Goal: Task Accomplishment & Management: Manage account settings

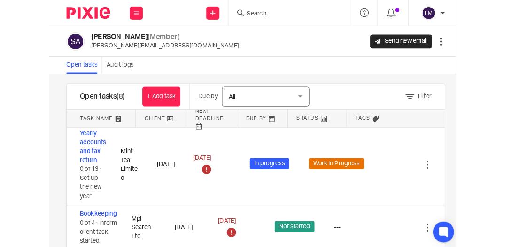
scroll to position [81, 0]
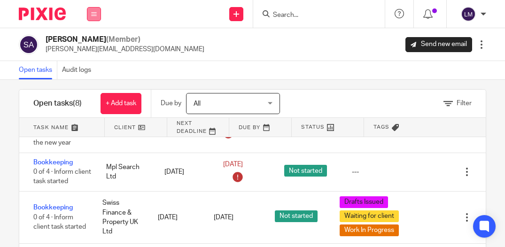
click at [95, 10] on button at bounding box center [94, 14] width 14 height 14
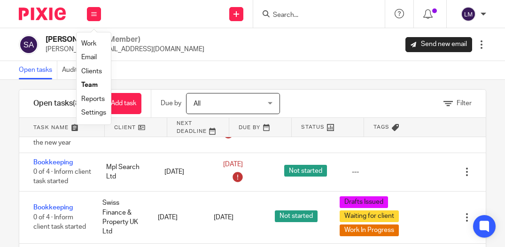
click at [95, 82] on link "Team" at bounding box center [89, 85] width 16 height 7
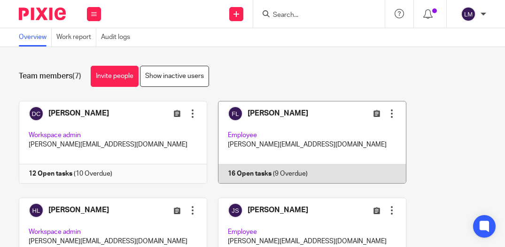
click at [280, 134] on link at bounding box center [306, 142] width 199 height 83
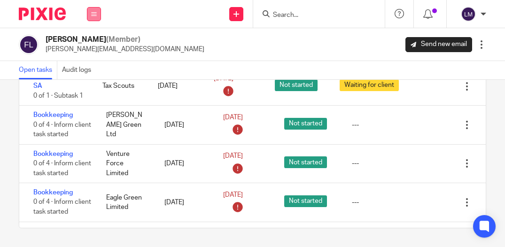
click at [97, 16] on button at bounding box center [94, 14] width 14 height 14
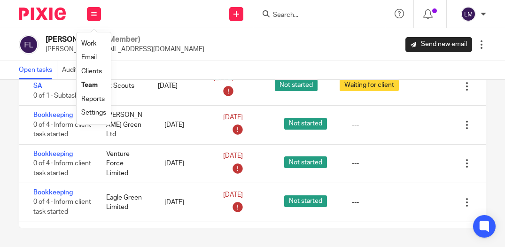
click at [92, 85] on link "Team" at bounding box center [89, 85] width 16 height 7
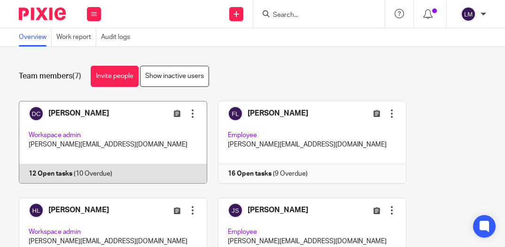
click at [109, 132] on link at bounding box center [107, 142] width 199 height 83
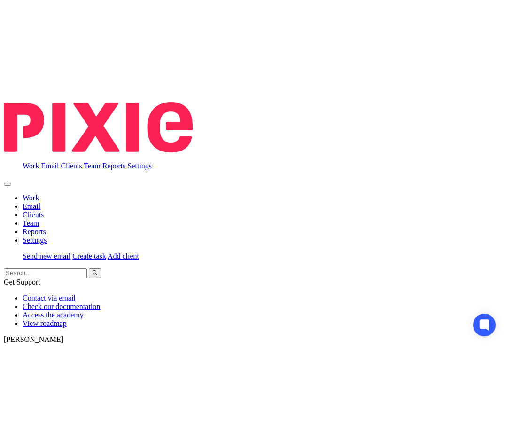
scroll to position [57, 0]
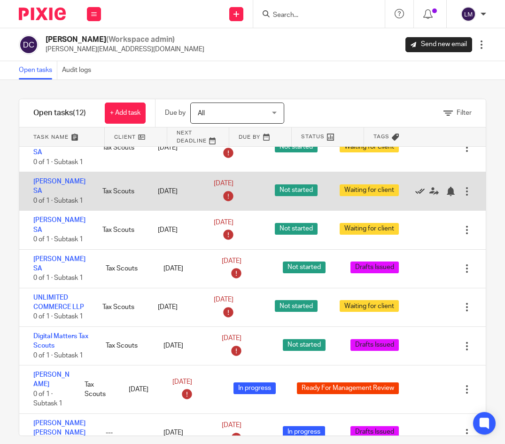
click at [421, 187] on icon at bounding box center [420, 191] width 9 height 9
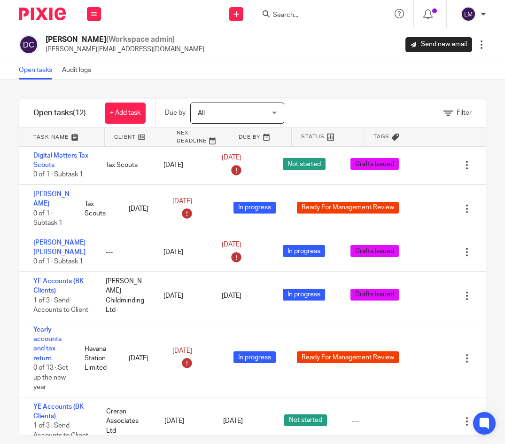
scroll to position [10, 0]
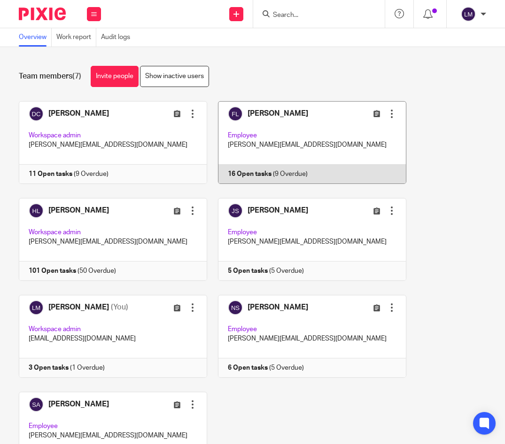
click at [257, 137] on link at bounding box center [306, 142] width 199 height 83
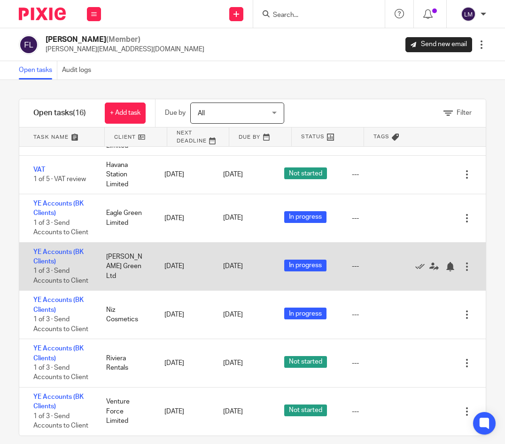
scroll to position [10, 0]
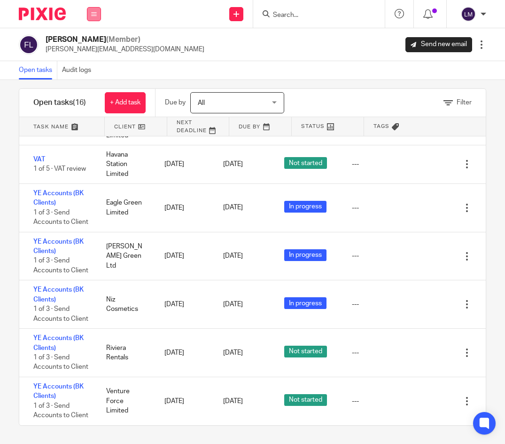
click at [99, 15] on button at bounding box center [94, 14] width 14 height 14
click at [95, 86] on link "Team" at bounding box center [89, 85] width 16 height 7
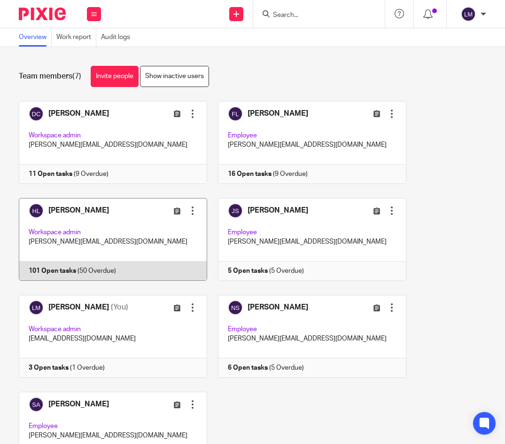
click at [87, 235] on link at bounding box center [107, 239] width 199 height 83
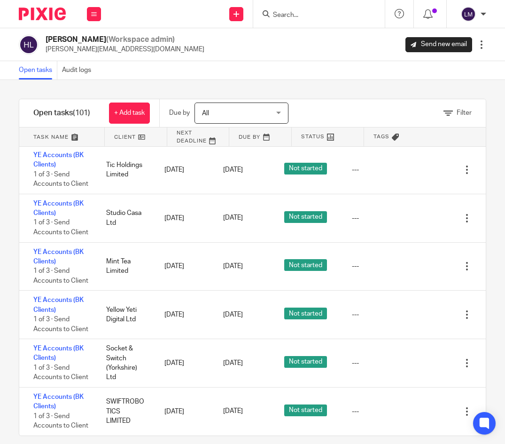
scroll to position [10, 0]
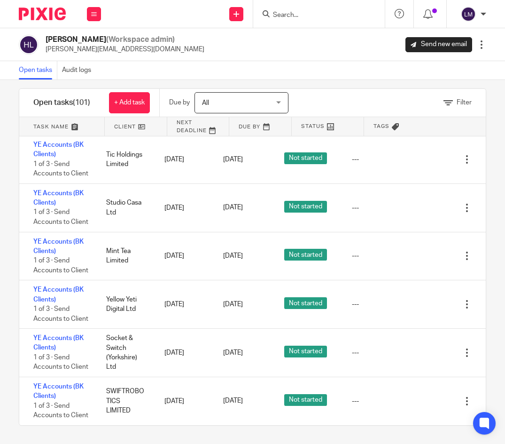
click at [290, 16] on input "Search" at bounding box center [314, 15] width 85 height 8
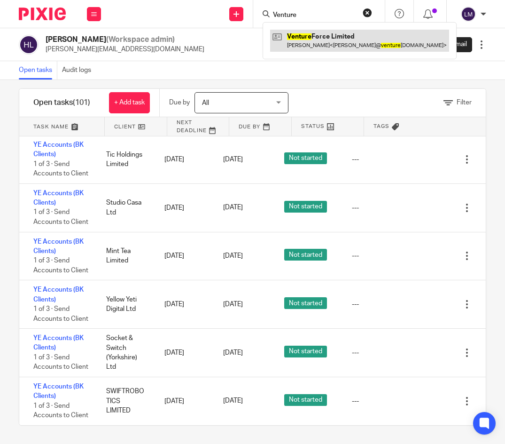
type input "Venture"
click at [293, 39] on link at bounding box center [359, 41] width 179 height 22
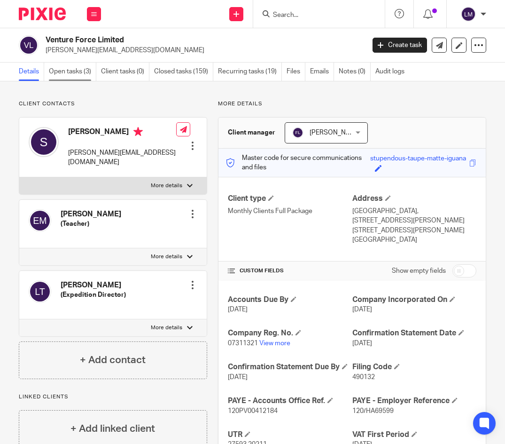
click at [77, 70] on link "Open tasks (3)" at bounding box center [72, 72] width 47 height 18
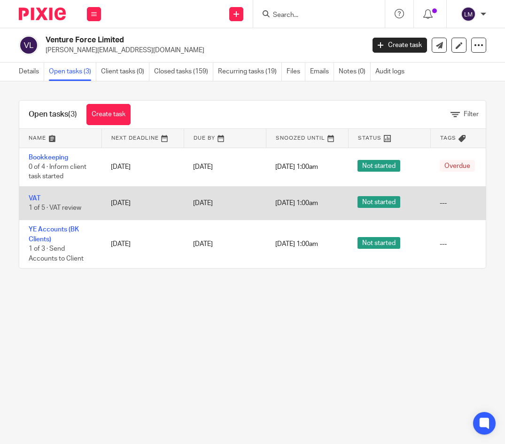
click at [169, 200] on td "15 Aug 2025" at bounding box center [143, 202] width 82 height 33
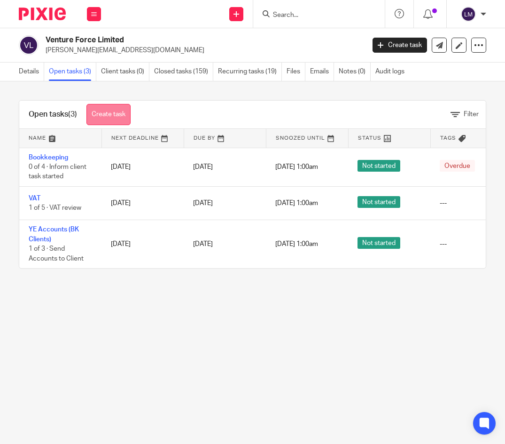
click at [98, 112] on link "Create task" at bounding box center [109, 114] width 44 height 21
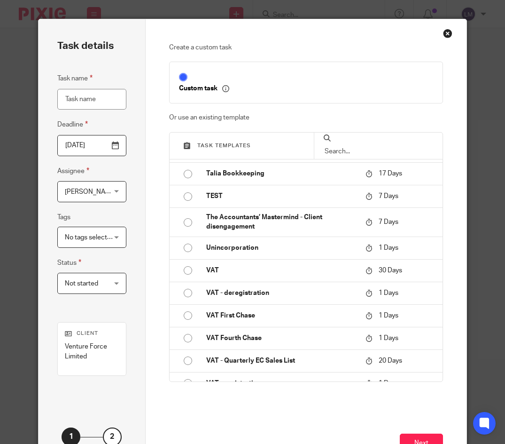
scroll to position [483, 0]
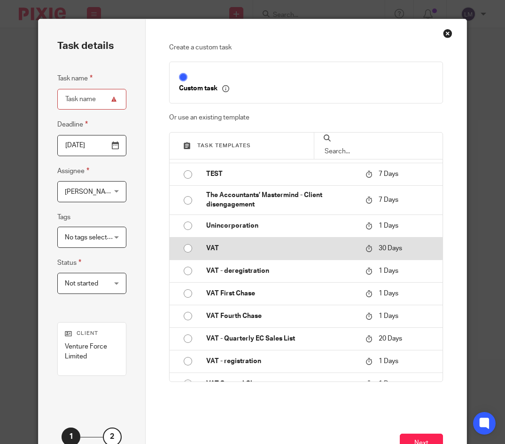
click at [189, 248] on input "radio" at bounding box center [188, 248] width 18 height 18
type input "2025-09-14"
type input "VAT"
checkbox input "false"
radio input "false"
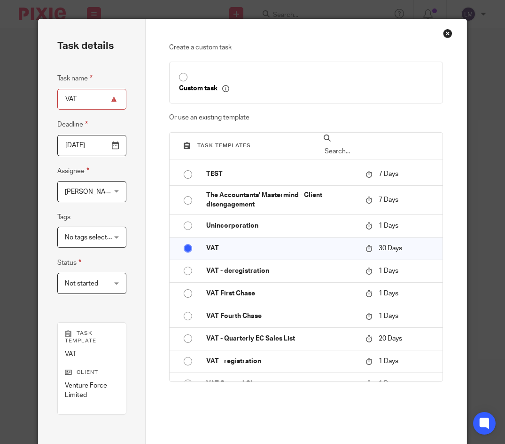
click at [117, 235] on div "No tags selected" at bounding box center [91, 237] width 69 height 21
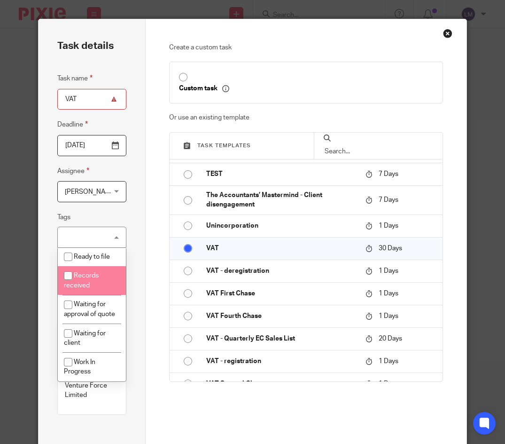
scroll to position [84, 0]
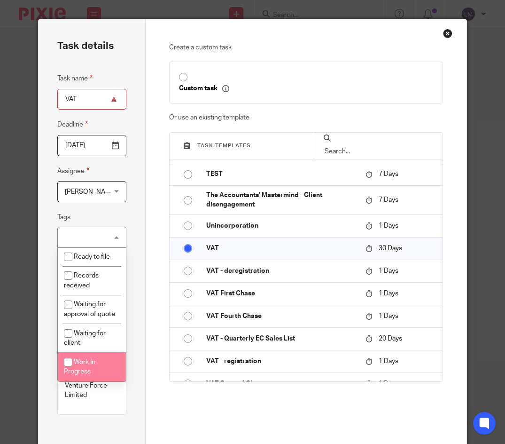
click at [69, 361] on input "checkbox" at bounding box center [68, 362] width 18 height 18
checkbox input "true"
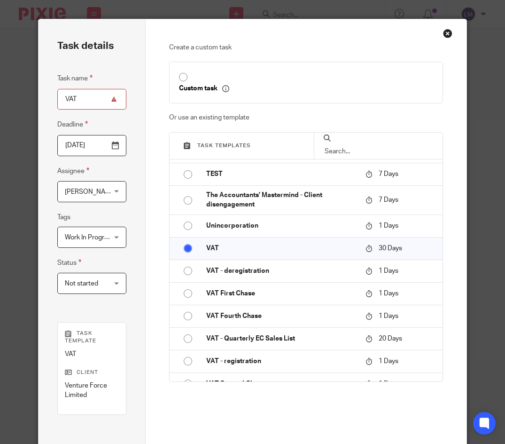
click at [138, 321] on div "Task details Task name VAT Deadline 2025-09-14 Assignee Lorelle Marnoch Lorelle…" at bounding box center [92, 267] width 107 height 496
click at [117, 282] on div "Not started Not started" at bounding box center [91, 283] width 69 height 21
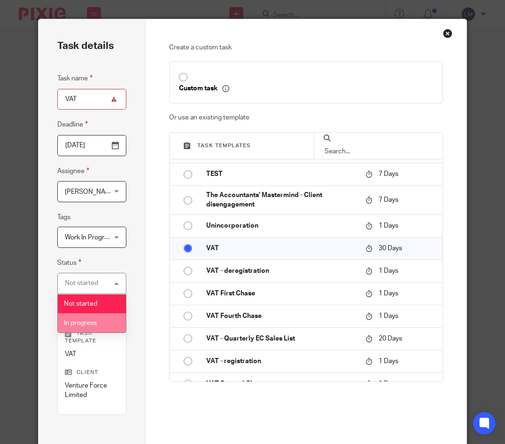
click at [81, 320] on span "In progress" at bounding box center [80, 323] width 33 height 7
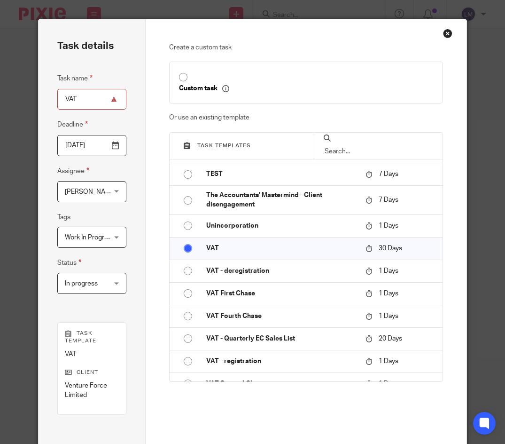
click at [116, 190] on div "Lorelle Marnoch Lorelle Marnoch" at bounding box center [91, 191] width 69 height 21
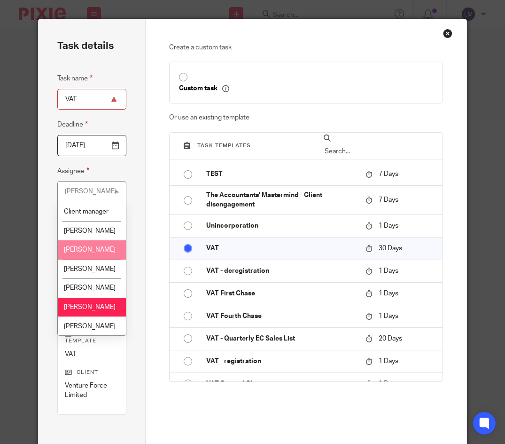
click at [66, 250] on span "[PERSON_NAME]" at bounding box center [90, 249] width 52 height 7
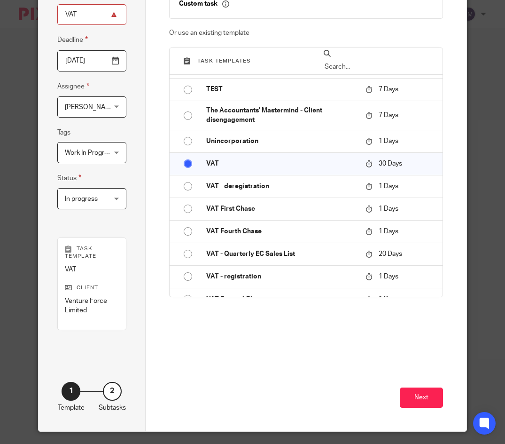
scroll to position [92, 0]
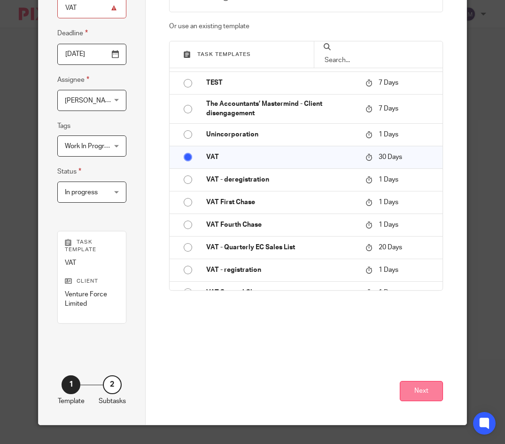
click at [421, 389] on button "Next" at bounding box center [421, 391] width 43 height 20
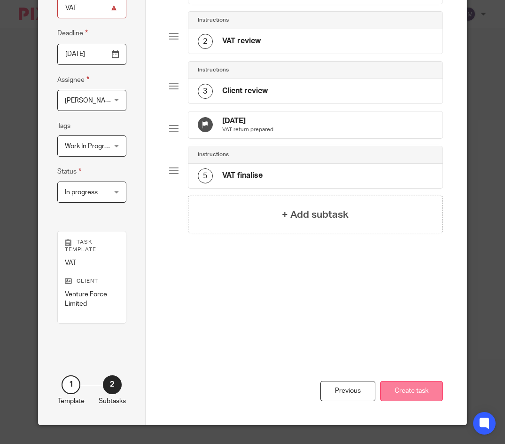
click at [401, 390] on button "Create task" at bounding box center [411, 391] width 63 height 20
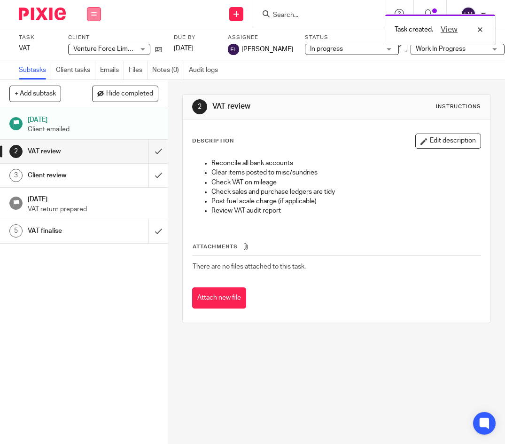
click at [95, 15] on icon at bounding box center [94, 14] width 6 height 6
click at [92, 83] on link "Team" at bounding box center [89, 85] width 16 height 7
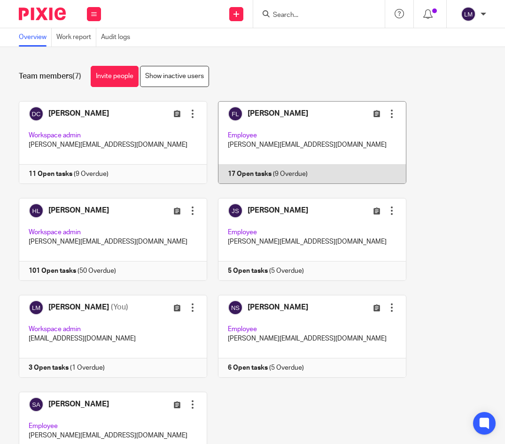
click at [312, 120] on link at bounding box center [306, 142] width 199 height 83
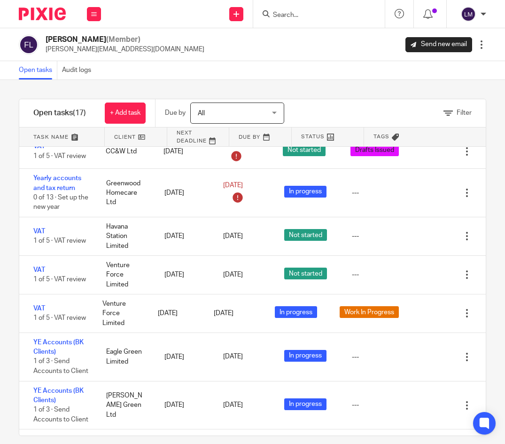
scroll to position [304, 0]
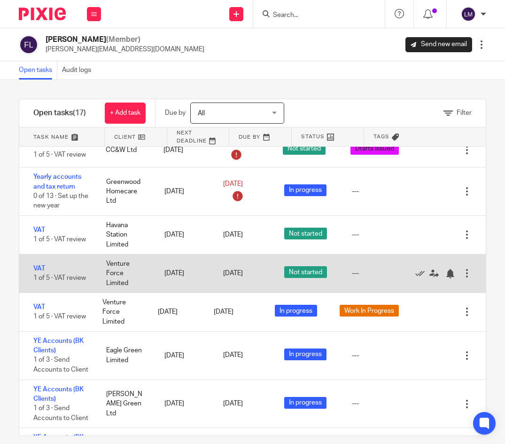
click at [469, 276] on div at bounding box center [467, 272] width 9 height 9
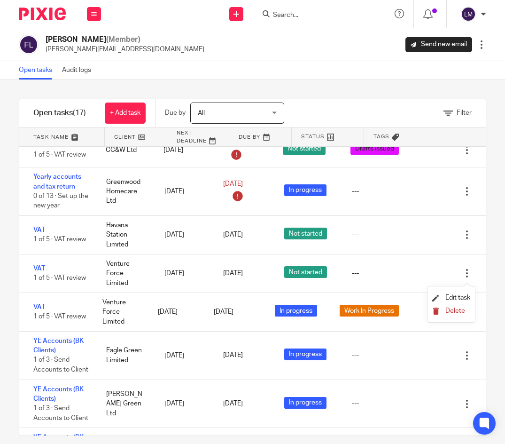
click at [453, 309] on span "Delete" at bounding box center [456, 310] width 20 height 7
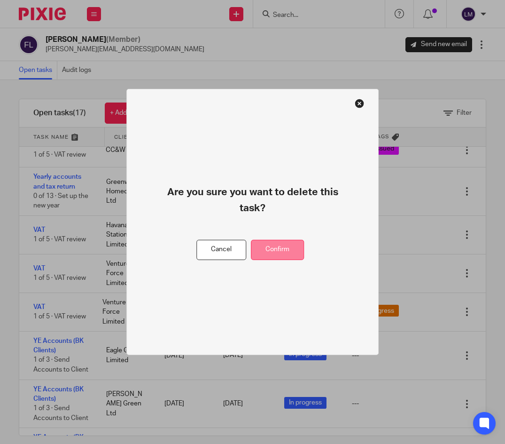
click at [289, 244] on button "Confirm" at bounding box center [277, 250] width 53 height 20
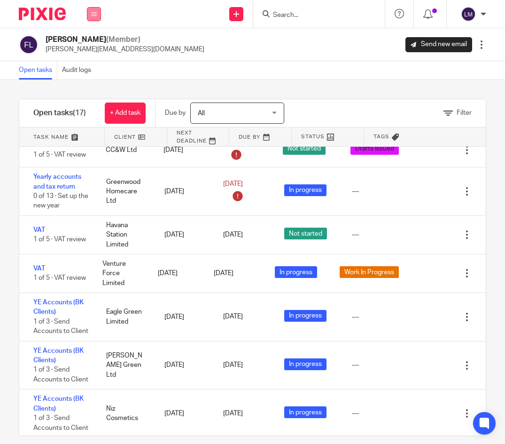
click at [92, 15] on icon at bounding box center [94, 14] width 6 height 6
click at [92, 85] on link "Team" at bounding box center [89, 85] width 16 height 7
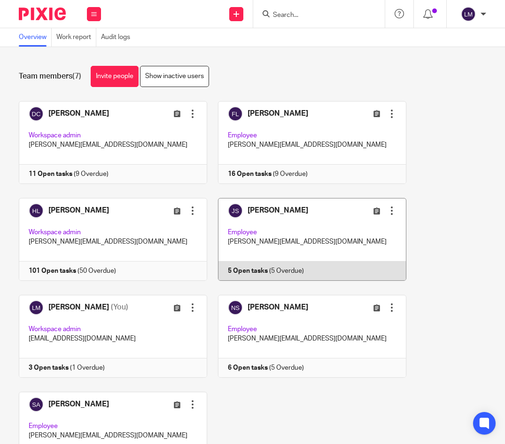
click at [265, 232] on link at bounding box center [306, 239] width 199 height 83
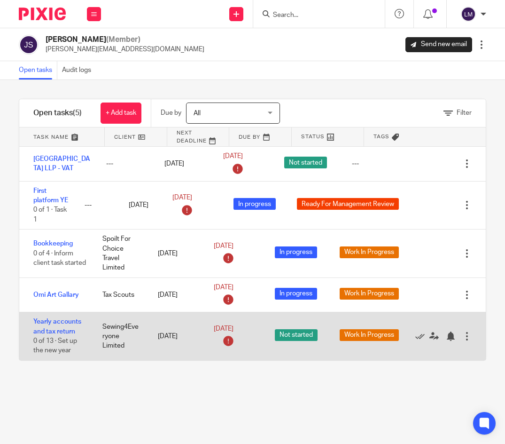
click at [467, 335] on div at bounding box center [467, 335] width 9 height 9
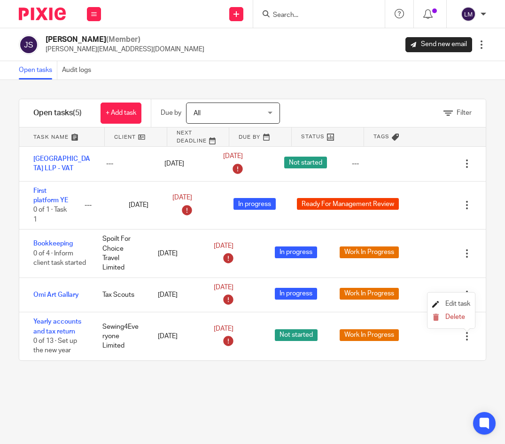
click at [460, 302] on span "Edit task" at bounding box center [458, 303] width 25 height 7
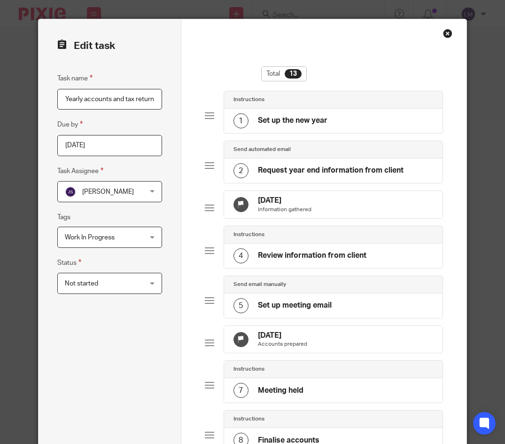
click at [153, 280] on div "Not started Not started" at bounding box center [109, 283] width 105 height 21
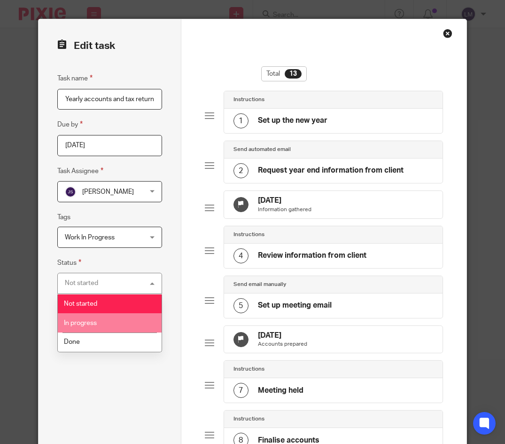
click at [103, 320] on li "In progress" at bounding box center [110, 322] width 104 height 19
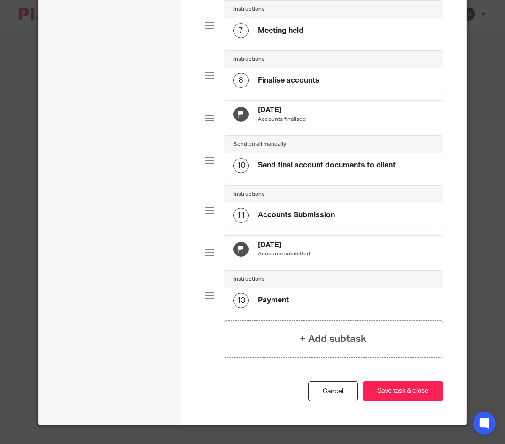
scroll to position [390, 0]
click at [394, 391] on button "Save task & close" at bounding box center [403, 391] width 80 height 20
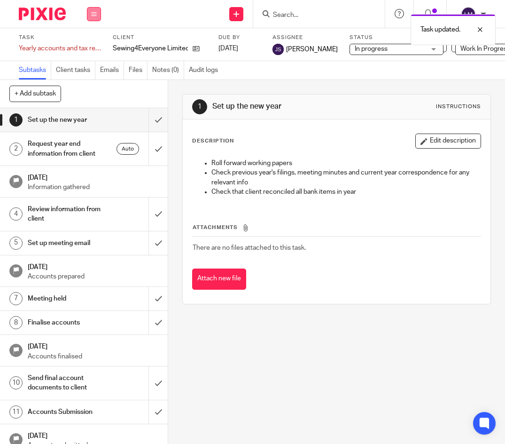
click at [96, 16] on icon at bounding box center [94, 14] width 6 height 6
click at [92, 82] on link "Team" at bounding box center [89, 85] width 16 height 7
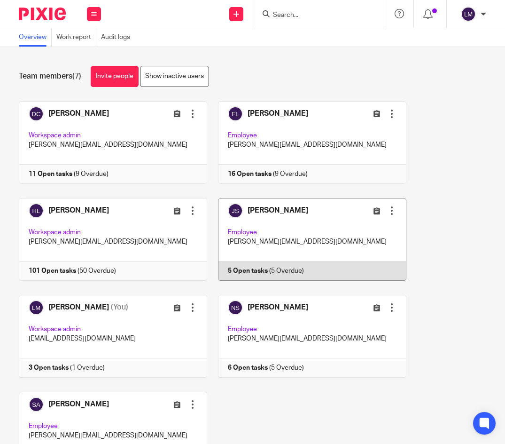
click at [314, 226] on link at bounding box center [306, 239] width 199 height 83
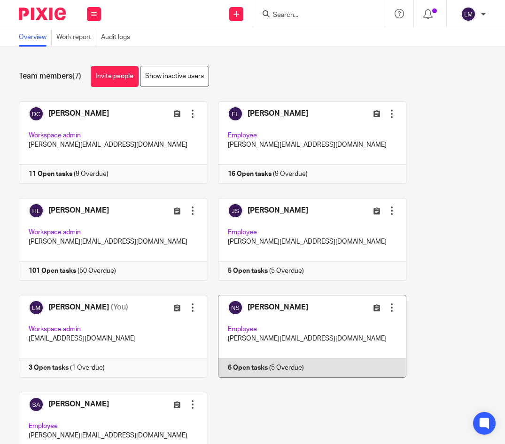
click at [280, 325] on link at bounding box center [306, 336] width 199 height 83
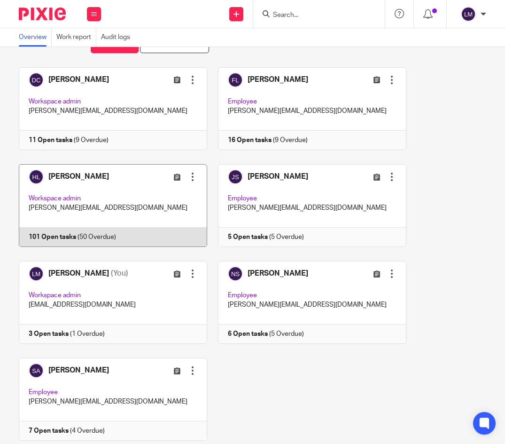
scroll to position [63, 0]
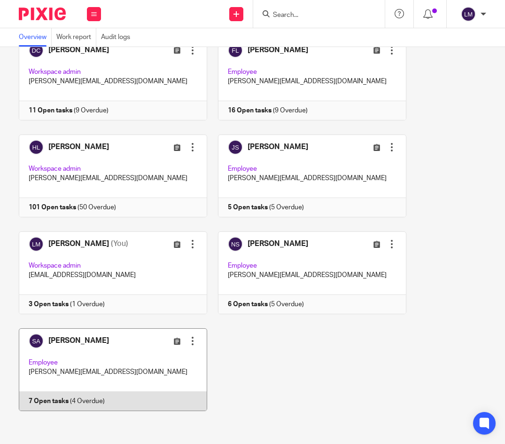
click at [106, 373] on link at bounding box center [107, 369] width 199 height 83
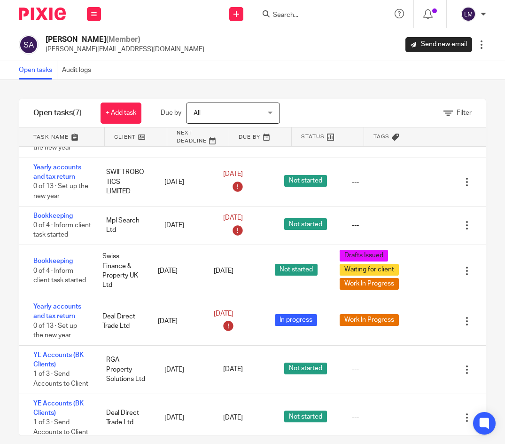
scroll to position [49, 0]
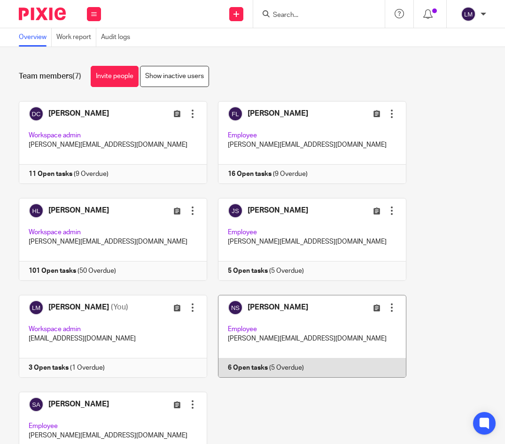
click at [290, 320] on link at bounding box center [306, 336] width 199 height 83
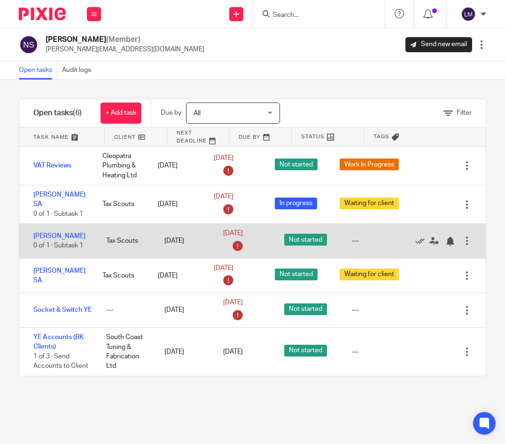
click at [469, 239] on div at bounding box center [467, 240] width 9 height 9
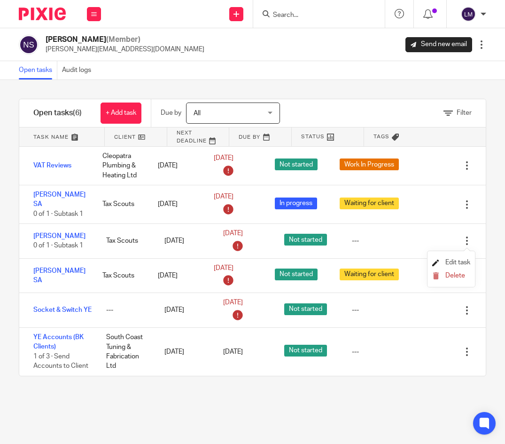
click at [453, 262] on span "Edit task" at bounding box center [458, 262] width 25 height 7
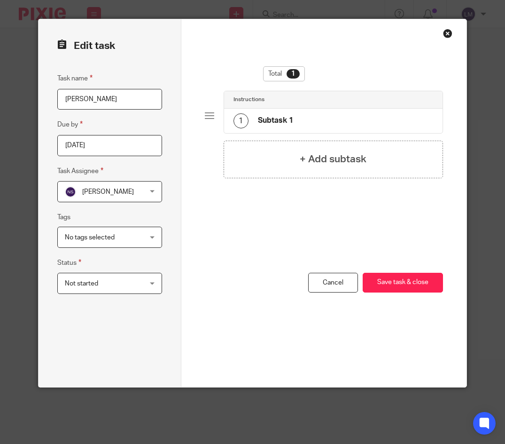
click at [156, 280] on div "Not started Not started" at bounding box center [109, 283] width 105 height 21
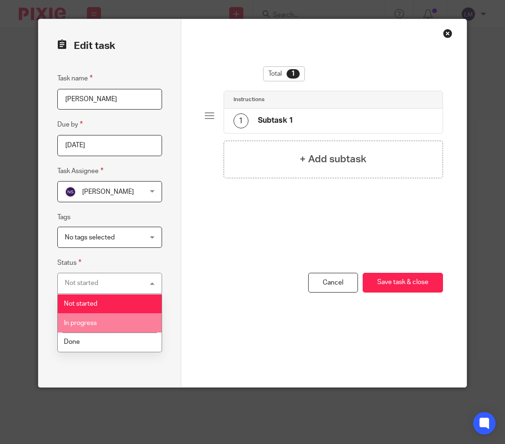
click at [102, 319] on li "In progress" at bounding box center [110, 322] width 104 height 19
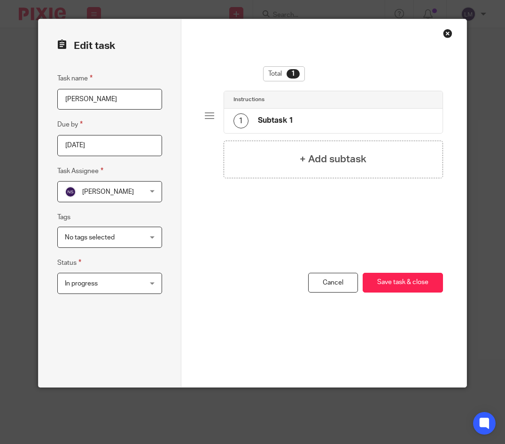
click at [152, 235] on div "No tags selected" at bounding box center [109, 237] width 105 height 21
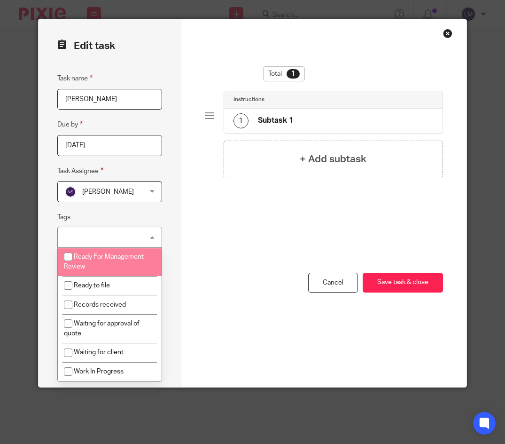
scroll to position [44, 0]
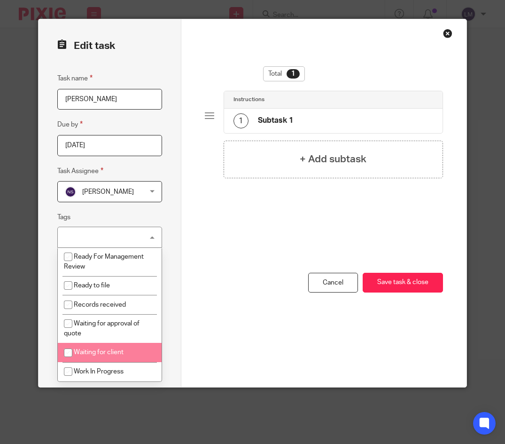
click at [66, 348] on input "checkbox" at bounding box center [68, 353] width 18 height 18
checkbox input "true"
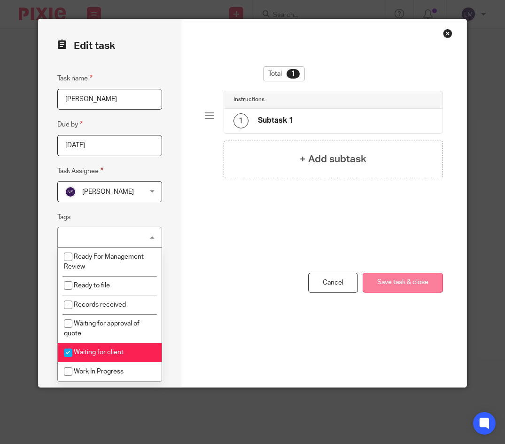
click at [429, 280] on button "Save task & close" at bounding box center [403, 283] width 80 height 20
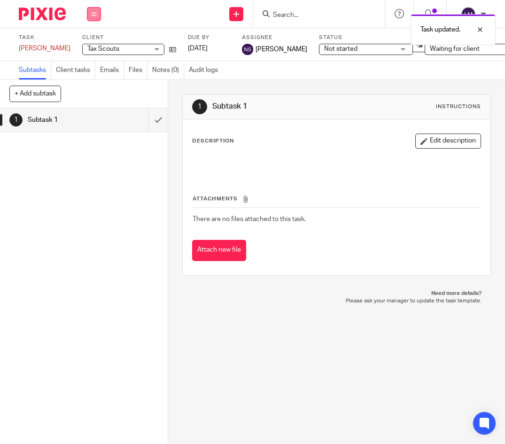
click at [91, 11] on button at bounding box center [94, 14] width 14 height 14
click at [93, 84] on link "Team" at bounding box center [89, 85] width 16 height 7
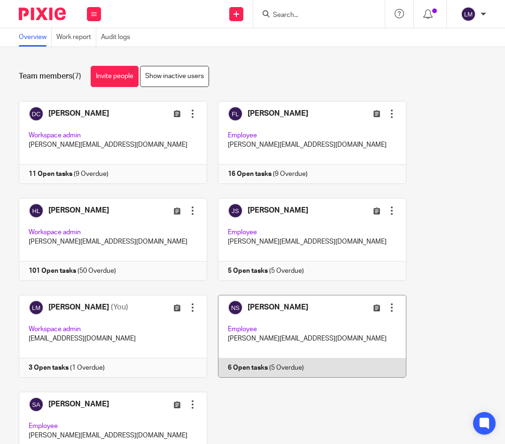
click at [301, 318] on link at bounding box center [306, 336] width 199 height 83
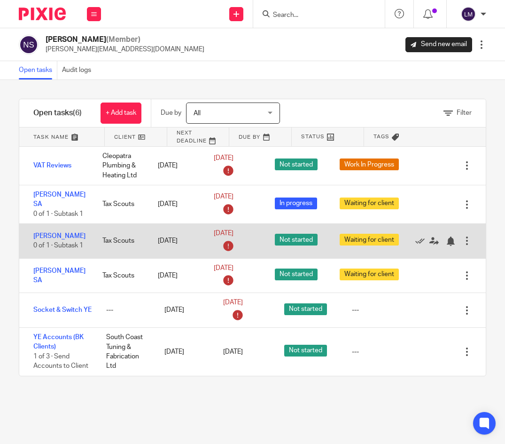
click at [467, 240] on div at bounding box center [467, 240] width 9 height 9
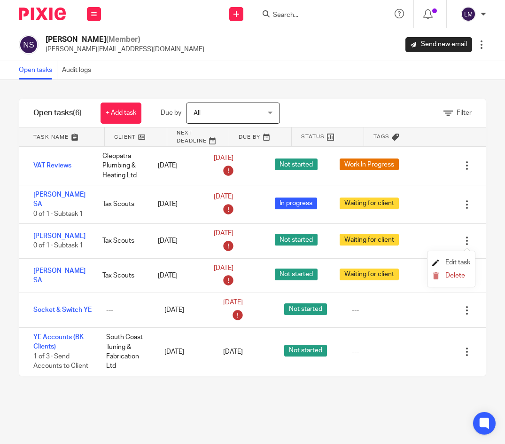
click at [458, 260] on span "Edit task" at bounding box center [458, 262] width 25 height 7
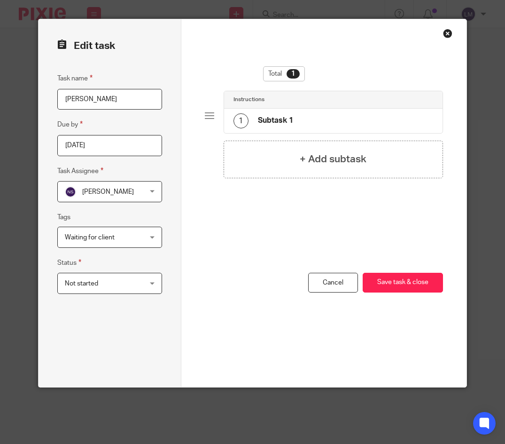
click at [153, 283] on div "Not started Not started" at bounding box center [109, 283] width 105 height 21
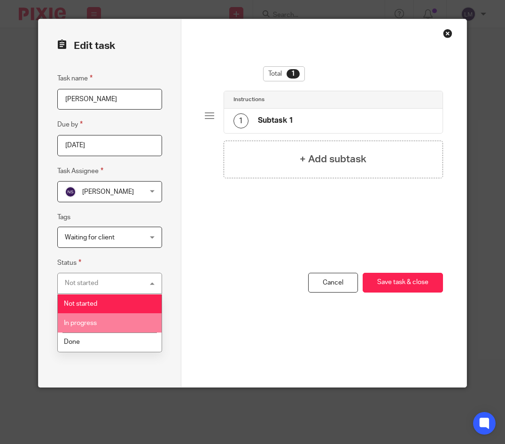
click at [84, 322] on span "In progress" at bounding box center [80, 323] width 33 height 7
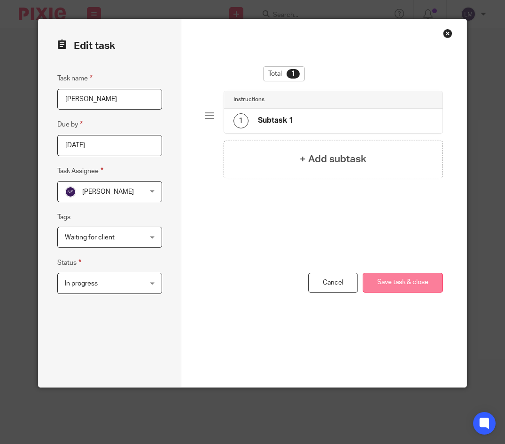
click at [404, 283] on button "Save task & close" at bounding box center [403, 283] width 80 height 20
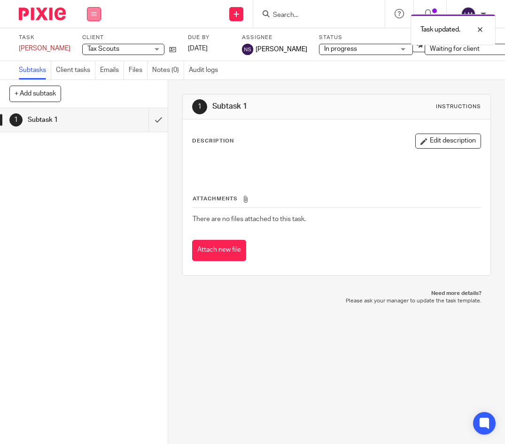
click at [94, 14] on icon at bounding box center [94, 14] width 6 height 6
click at [93, 85] on link "Team" at bounding box center [89, 85] width 16 height 7
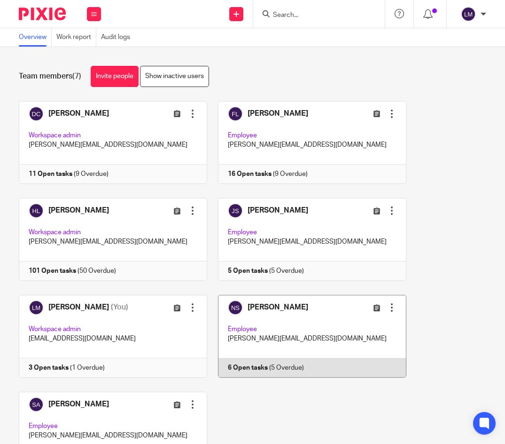
click at [298, 315] on link at bounding box center [306, 336] width 199 height 83
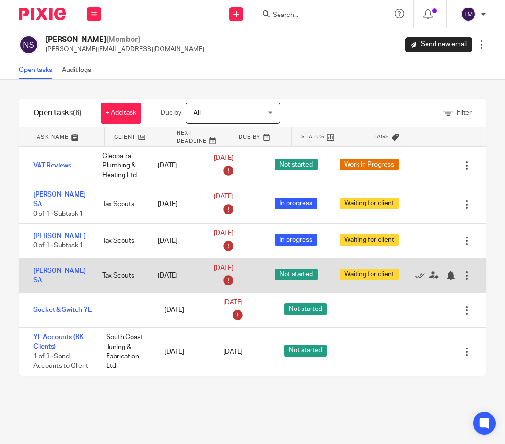
click at [464, 274] on div at bounding box center [467, 275] width 9 height 9
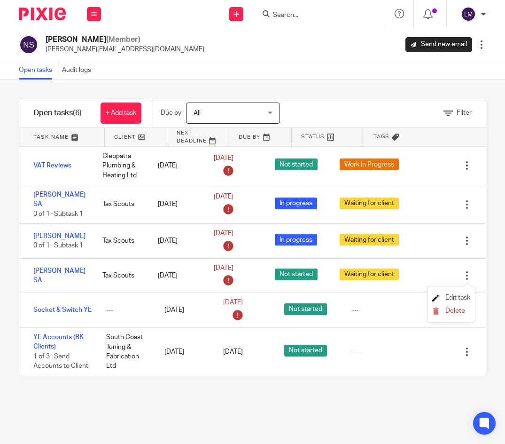
click at [458, 295] on span "Edit task" at bounding box center [458, 297] width 25 height 7
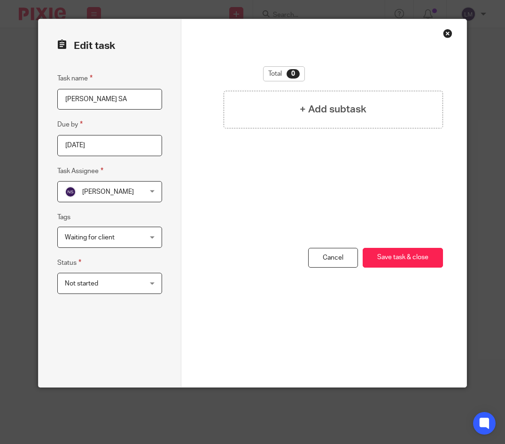
click at [155, 283] on div "Not started Not started" at bounding box center [109, 283] width 105 height 21
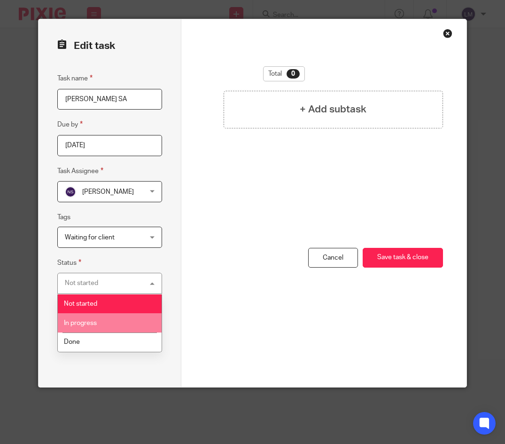
click at [91, 324] on span "In progress" at bounding box center [80, 323] width 33 height 7
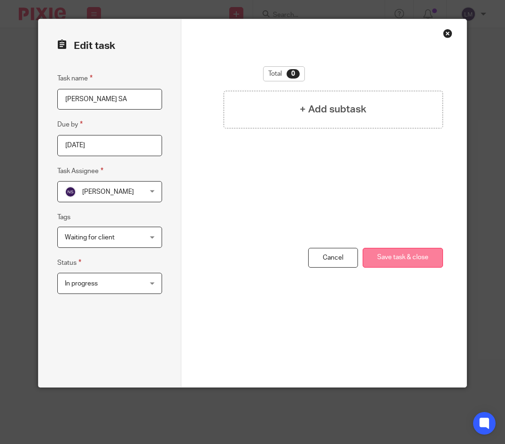
click at [421, 257] on button "Save task & close" at bounding box center [403, 258] width 80 height 20
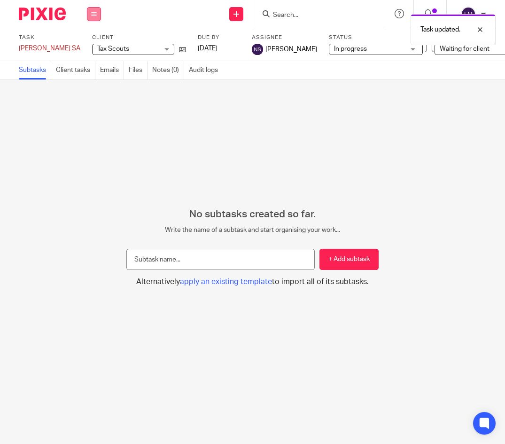
click at [90, 11] on button at bounding box center [94, 14] width 14 height 14
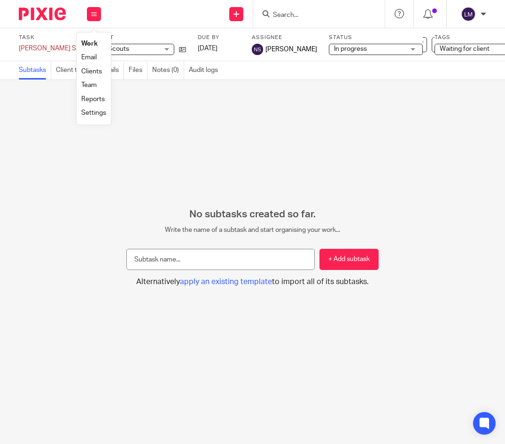
click at [96, 85] on link "Team" at bounding box center [89, 85] width 16 height 7
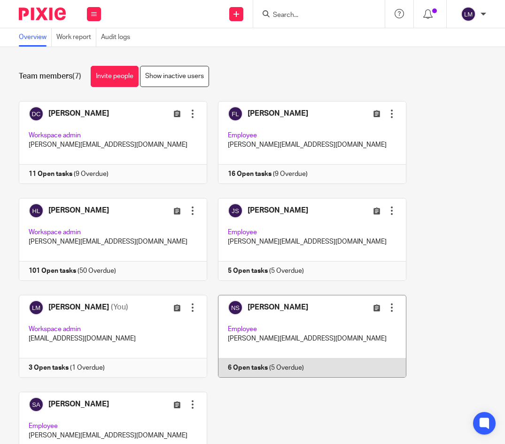
click at [324, 316] on link at bounding box center [306, 336] width 199 height 83
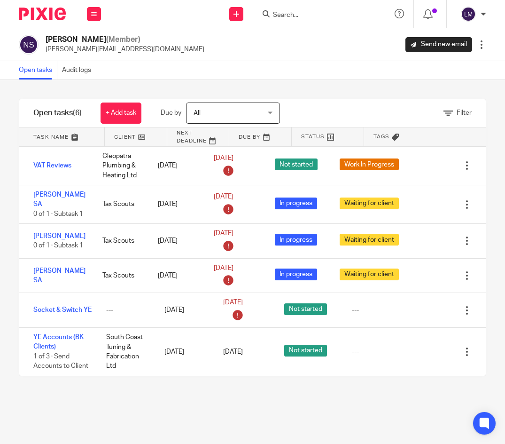
click at [292, 13] on input "Search" at bounding box center [314, 15] width 85 height 8
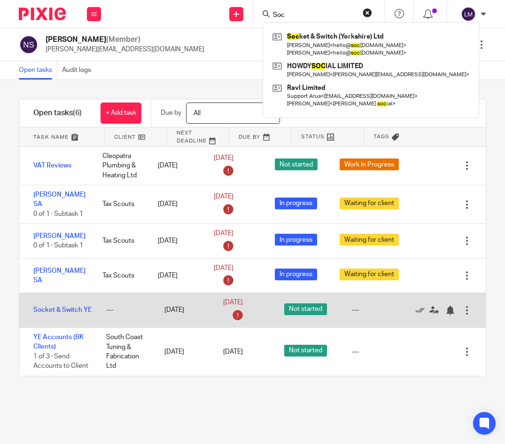
type input "Soc"
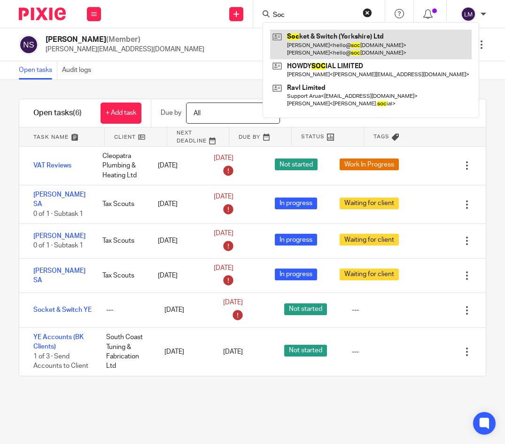
click at [320, 37] on link at bounding box center [371, 44] width 202 height 29
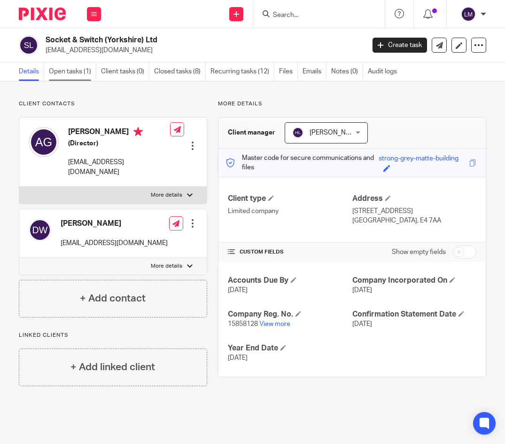
click at [73, 72] on link "Open tasks (1)" at bounding box center [72, 72] width 47 height 18
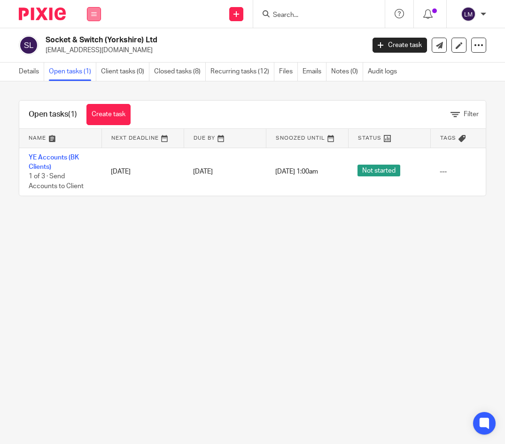
click at [95, 14] on icon at bounding box center [94, 14] width 6 height 6
click at [92, 86] on link "Team" at bounding box center [89, 85] width 16 height 7
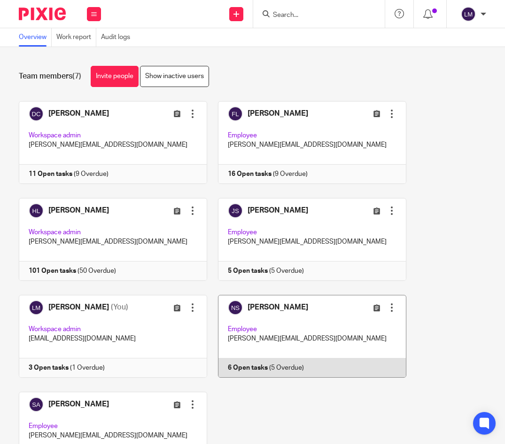
click at [316, 320] on link at bounding box center [306, 336] width 199 height 83
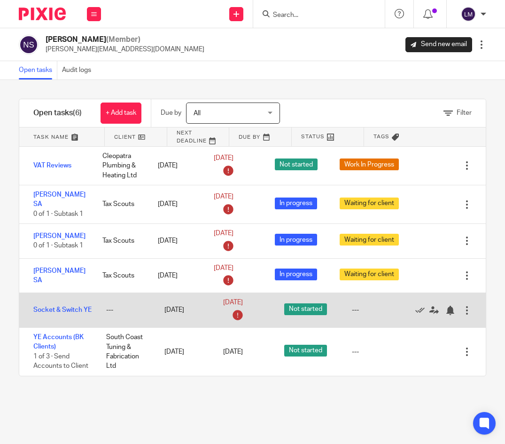
click at [465, 312] on div at bounding box center [467, 310] width 9 height 9
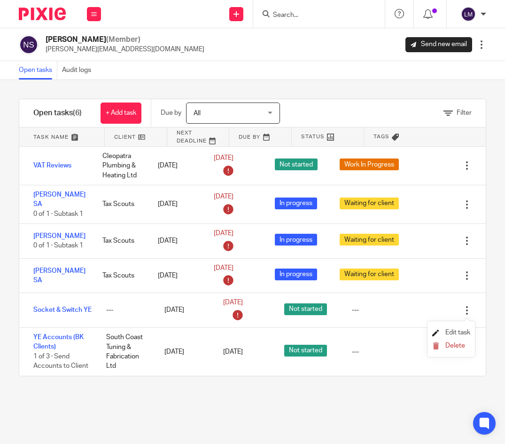
click at [460, 332] on span "Edit task" at bounding box center [458, 332] width 25 height 7
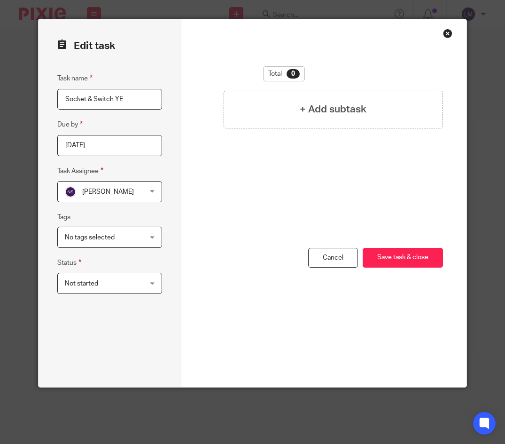
click at [152, 236] on div "No tags selected" at bounding box center [109, 237] width 105 height 21
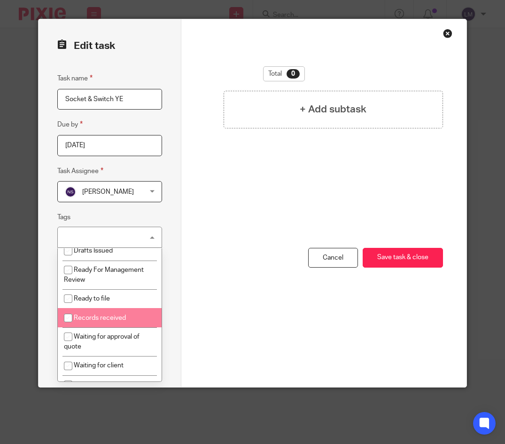
scroll to position [44, 0]
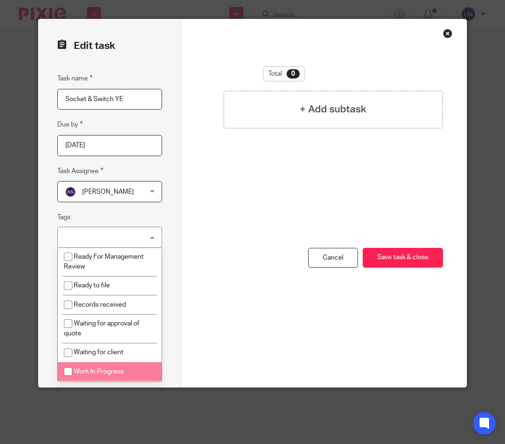
click at [66, 369] on input "checkbox" at bounding box center [68, 371] width 18 height 18
checkbox input "true"
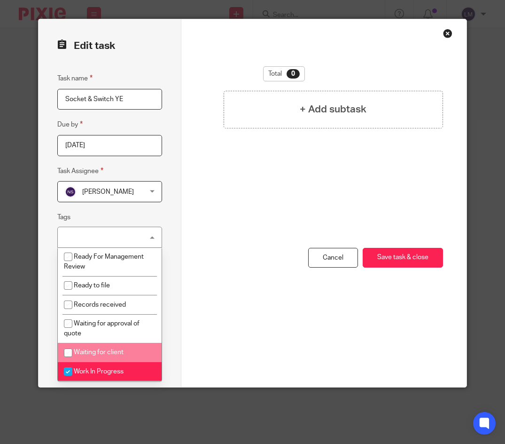
click at [179, 333] on div "Edit task Task name Socket & Switch YE Due by 2025-08-12 Task Assignee Neill St…" at bounding box center [110, 203] width 143 height 368
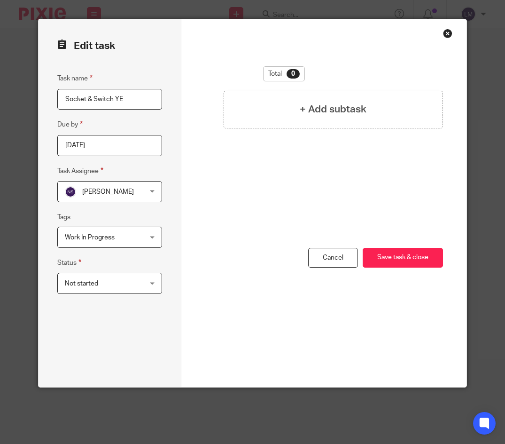
click at [151, 279] on div "Not started Not started" at bounding box center [109, 283] width 105 height 21
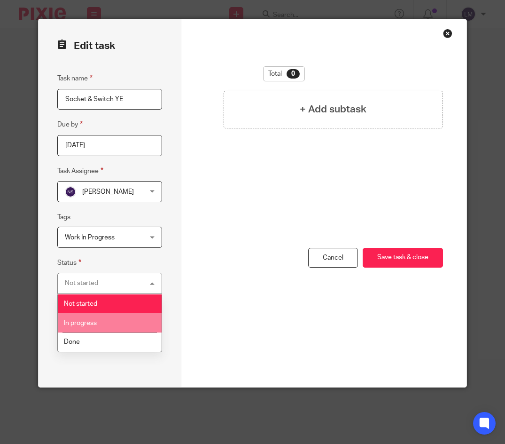
click at [109, 322] on li "In progress" at bounding box center [110, 322] width 104 height 19
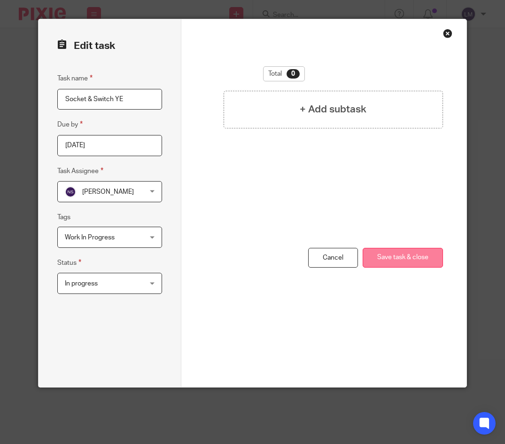
click at [405, 252] on button "Save task & close" at bounding box center [403, 258] width 80 height 20
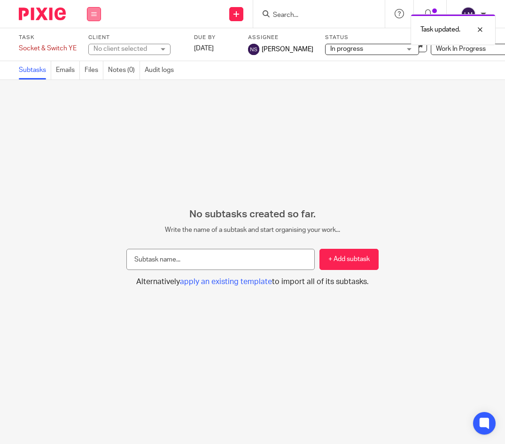
click at [97, 16] on button at bounding box center [94, 14] width 14 height 14
click at [91, 86] on link "Team" at bounding box center [89, 85] width 16 height 7
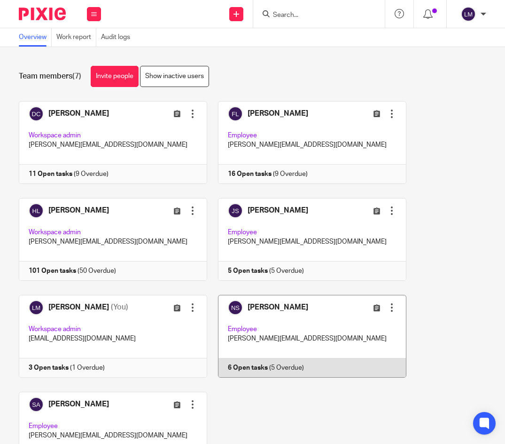
click at [304, 326] on link at bounding box center [306, 336] width 199 height 83
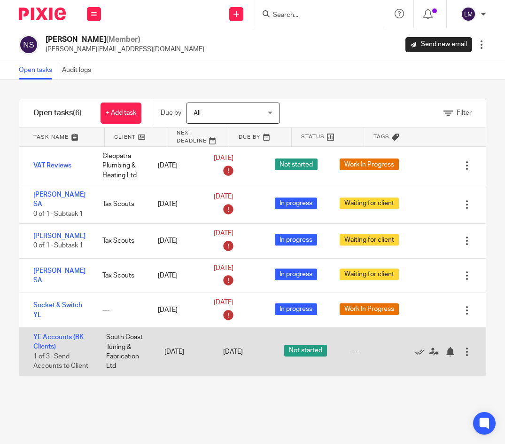
click at [465, 354] on div at bounding box center [467, 351] width 9 height 9
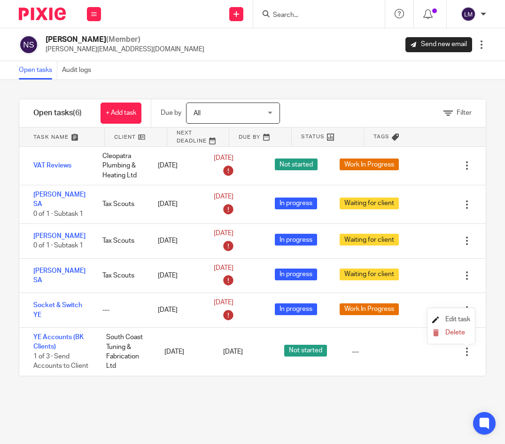
click at [459, 318] on span "Edit task" at bounding box center [458, 319] width 25 height 7
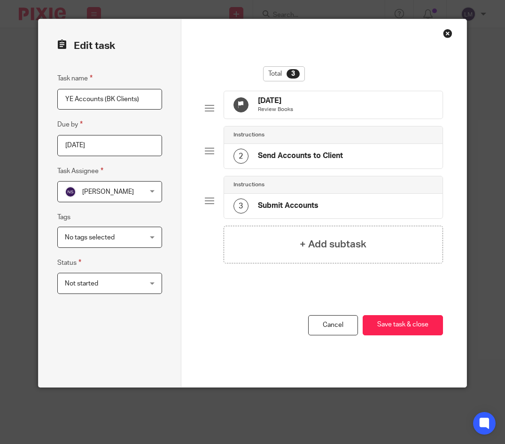
click at [152, 286] on div "Not started Not started" at bounding box center [109, 283] width 105 height 21
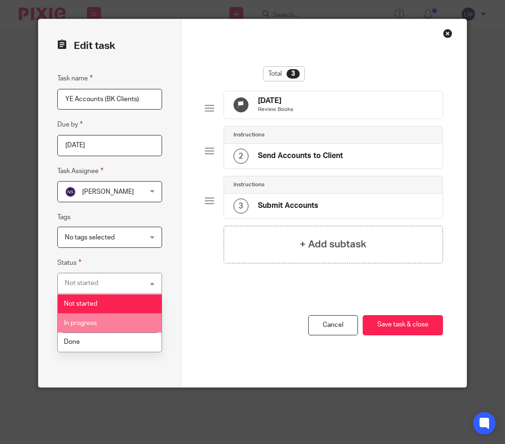
click at [120, 323] on li "In progress" at bounding box center [110, 322] width 104 height 19
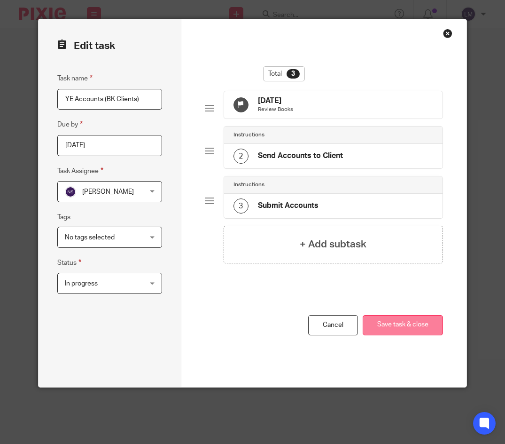
click at [396, 327] on button "Save task & close" at bounding box center [403, 325] width 80 height 20
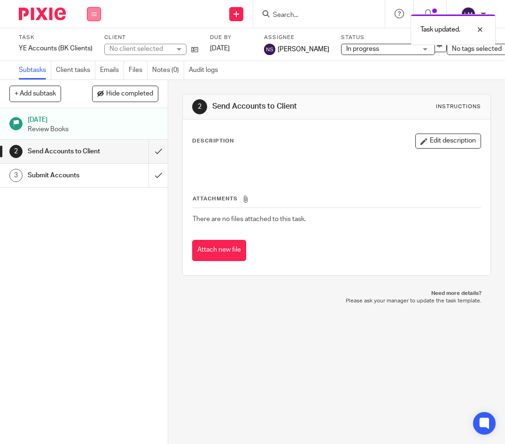
click at [95, 8] on button at bounding box center [94, 14] width 14 height 14
click at [89, 85] on link "Team" at bounding box center [89, 85] width 16 height 7
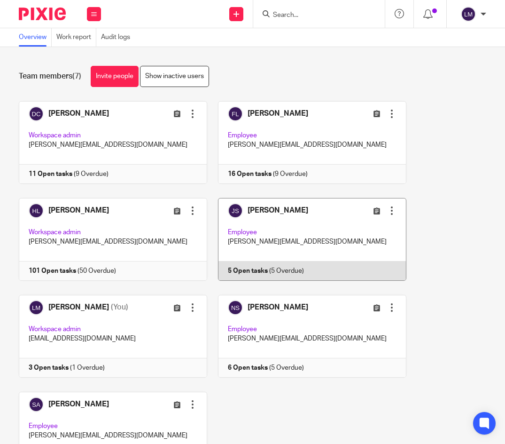
click at [281, 233] on link at bounding box center [306, 239] width 199 height 83
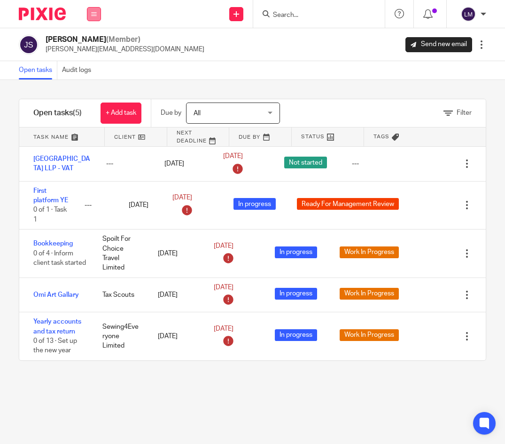
click at [91, 17] on button at bounding box center [94, 14] width 14 height 14
click at [88, 82] on link "Team" at bounding box center [89, 85] width 16 height 7
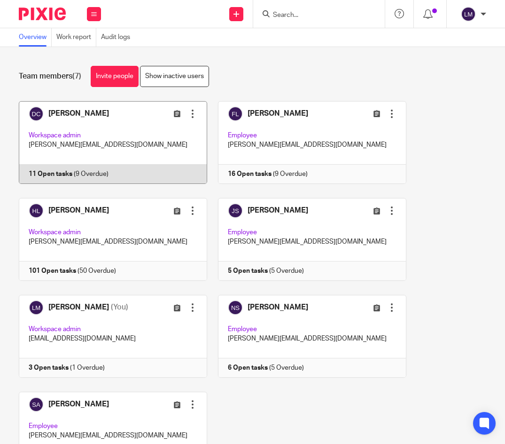
click at [83, 128] on link at bounding box center [107, 142] width 199 height 83
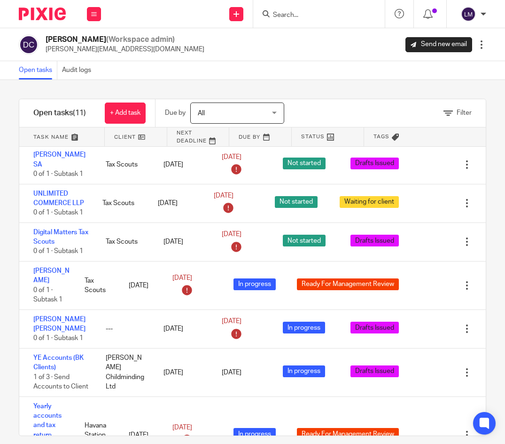
scroll to position [126, 0]
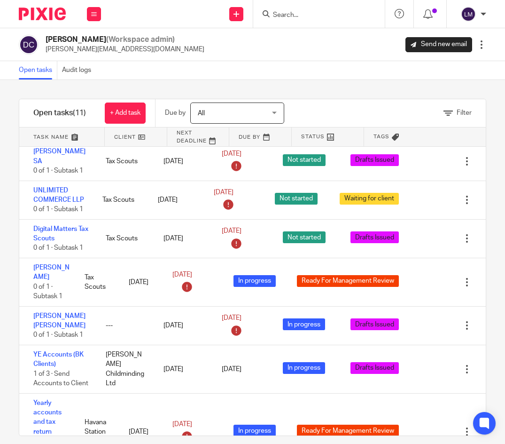
click at [311, 14] on input "Search" at bounding box center [314, 15] width 85 height 8
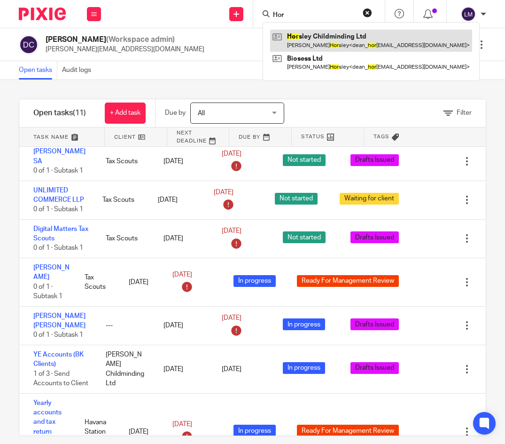
type input "Hor"
click at [308, 37] on link at bounding box center [371, 41] width 202 height 22
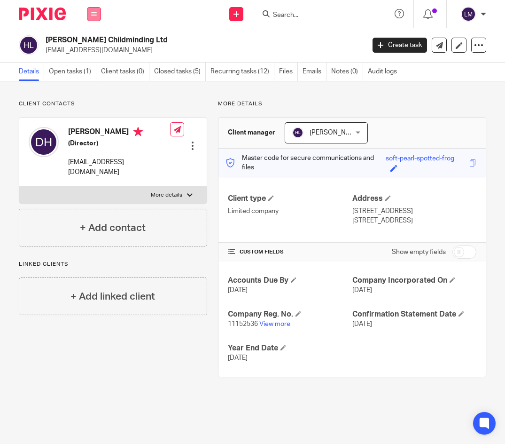
click at [94, 11] on icon at bounding box center [94, 14] width 6 height 6
click at [92, 87] on link "Team" at bounding box center [89, 85] width 16 height 7
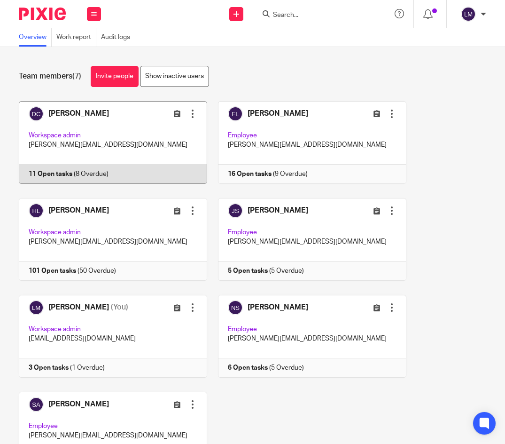
click at [110, 143] on link at bounding box center [107, 142] width 199 height 83
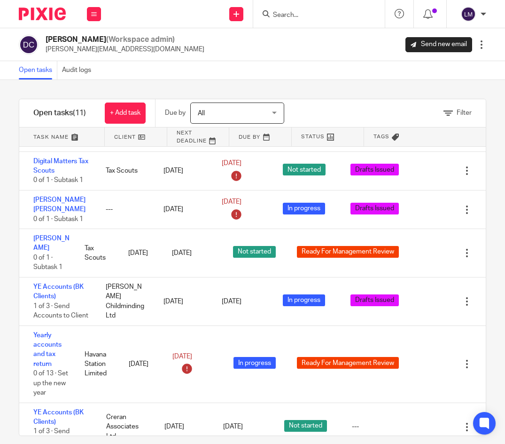
scroll to position [199, 0]
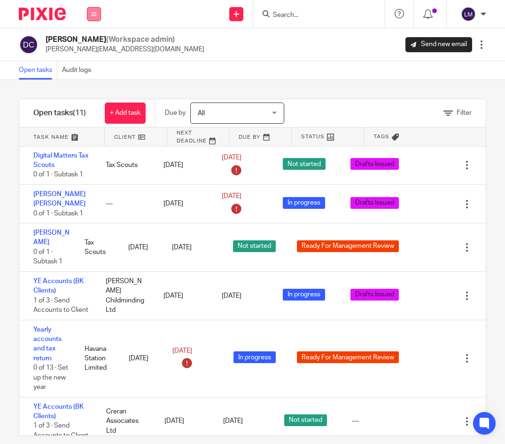
click at [98, 10] on button at bounding box center [94, 14] width 14 height 14
click at [94, 86] on link "Team" at bounding box center [89, 85] width 16 height 7
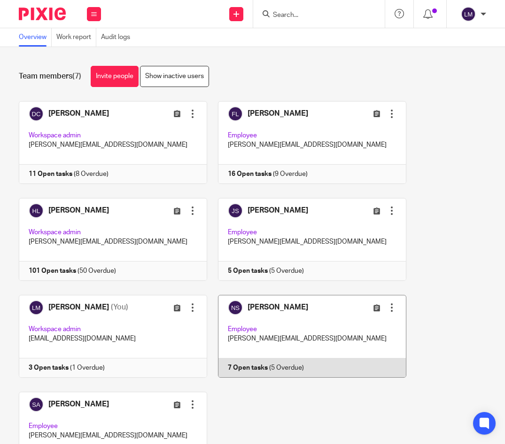
click at [281, 315] on link at bounding box center [306, 336] width 199 height 83
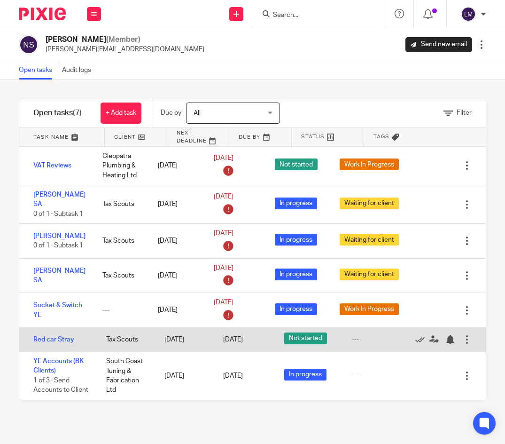
click at [465, 341] on div at bounding box center [467, 339] width 9 height 9
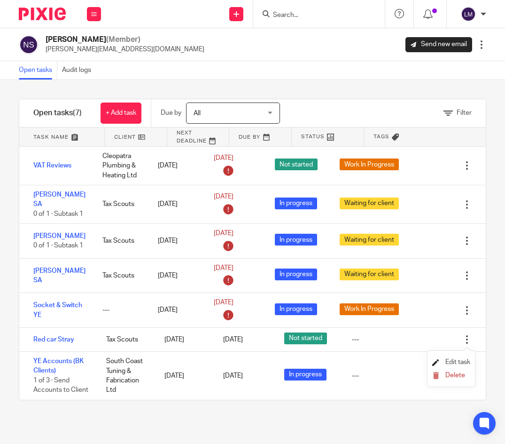
click at [452, 362] on span "Edit task" at bounding box center [458, 362] width 25 height 7
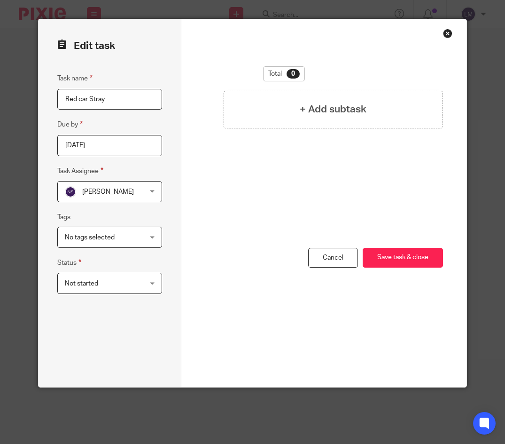
click at [80, 99] on input "Red car Stray" at bounding box center [109, 99] width 105 height 21
click at [113, 98] on input "Redcar Stray" at bounding box center [109, 99] width 105 height 21
type input "Redcar Stray Developments Limited"
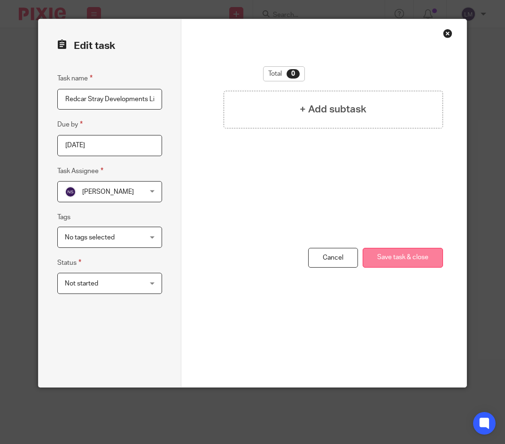
click at [416, 254] on div "You have unsaved changes Cancel Save task & close Save task & close" at bounding box center [324, 317] width 239 height 139
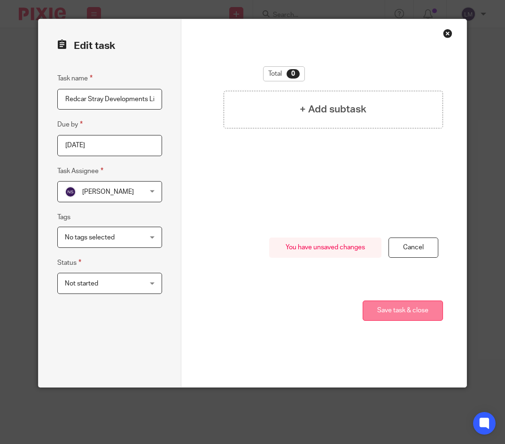
click at [405, 308] on button "Save task & close" at bounding box center [403, 310] width 80 height 20
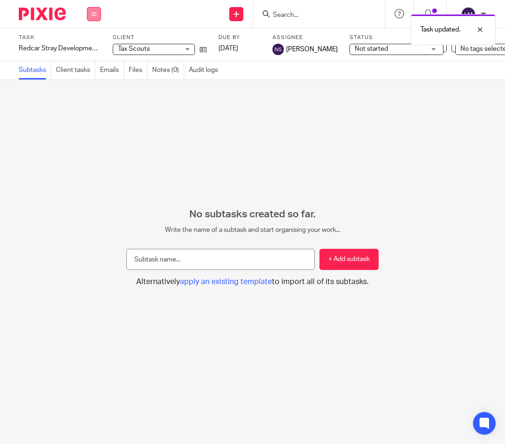
click at [96, 13] on icon at bounding box center [94, 14] width 6 height 6
click at [94, 82] on link "Team" at bounding box center [89, 85] width 16 height 7
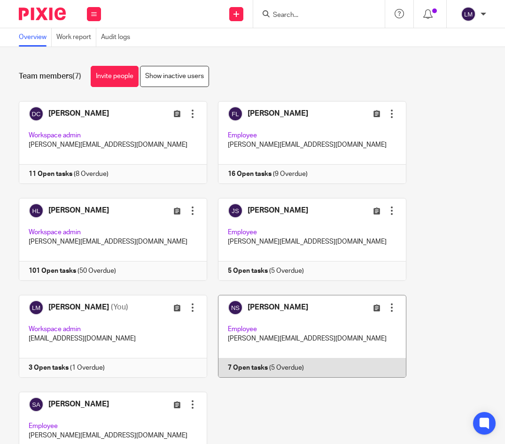
click at [327, 322] on link at bounding box center [306, 336] width 199 height 83
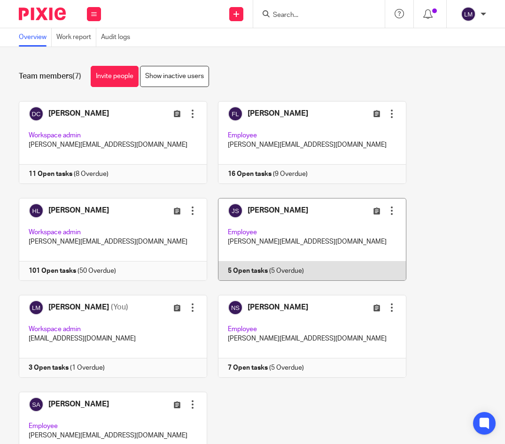
click at [269, 213] on link at bounding box center [306, 239] width 199 height 83
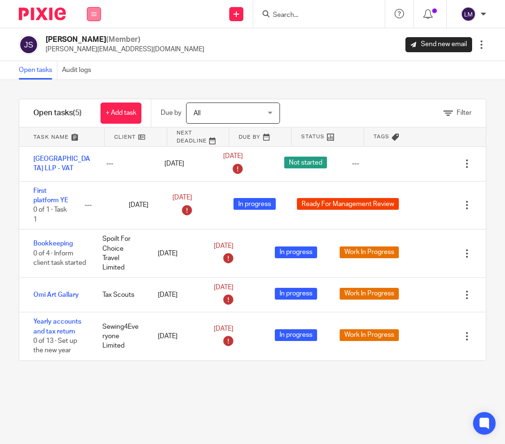
click at [90, 11] on button at bounding box center [94, 14] width 14 height 14
click at [93, 85] on link "Team" at bounding box center [89, 85] width 16 height 7
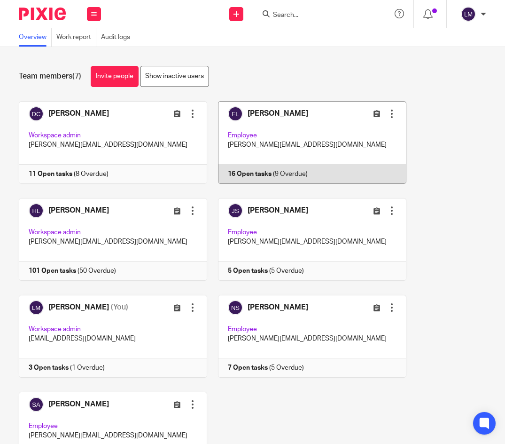
click at [336, 164] on link at bounding box center [306, 142] width 199 height 83
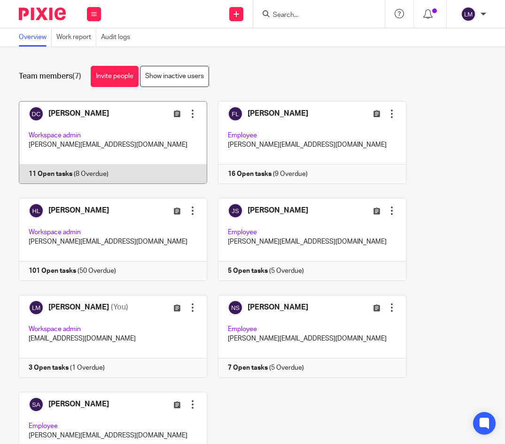
click at [130, 156] on link at bounding box center [107, 142] width 199 height 83
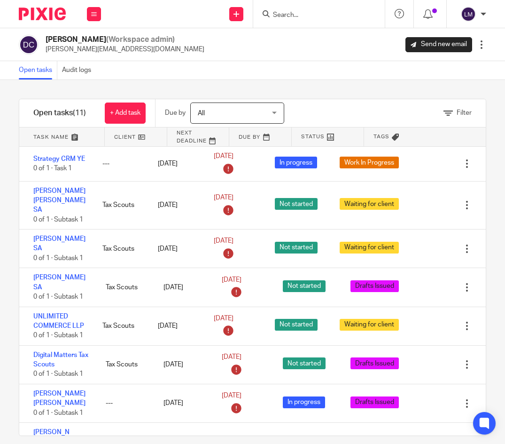
scroll to position [8, 0]
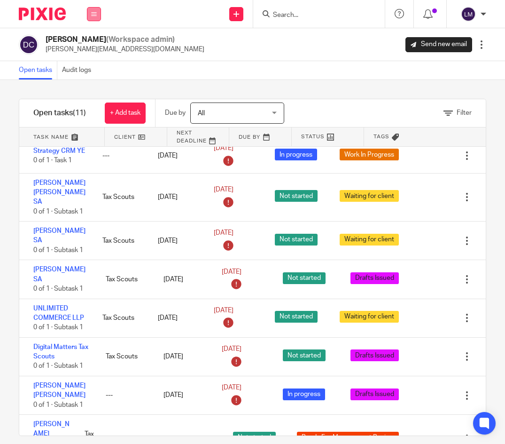
click at [94, 16] on icon at bounding box center [94, 14] width 6 height 6
click at [93, 85] on link "Team" at bounding box center [89, 85] width 16 height 7
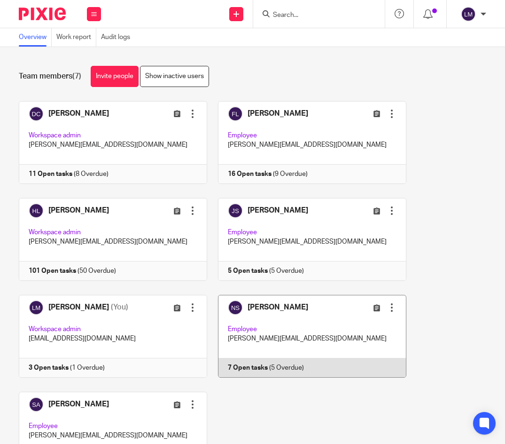
click at [312, 336] on link at bounding box center [306, 336] width 199 height 83
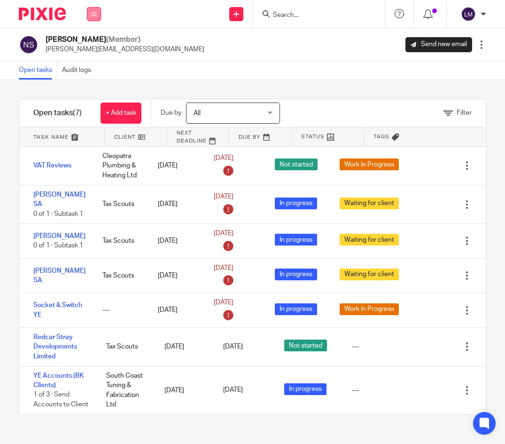
click at [92, 14] on icon at bounding box center [94, 14] width 6 height 6
click at [92, 101] on link "Reports" at bounding box center [93, 99] width 24 height 7
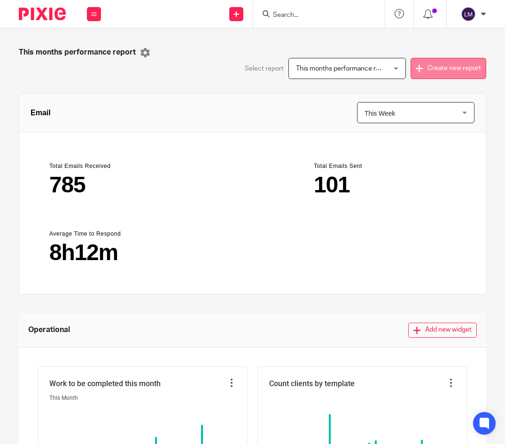
click at [422, 68] on icon at bounding box center [419, 68] width 7 height 7
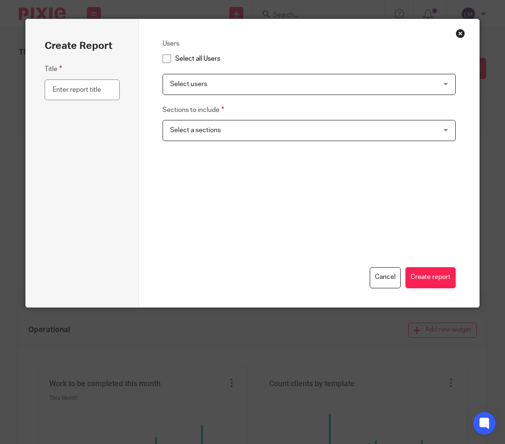
click at [462, 31] on button "Close modal" at bounding box center [460, 33] width 9 height 9
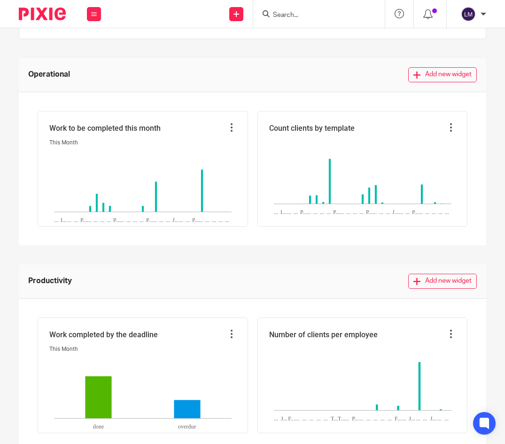
scroll to position [261, 0]
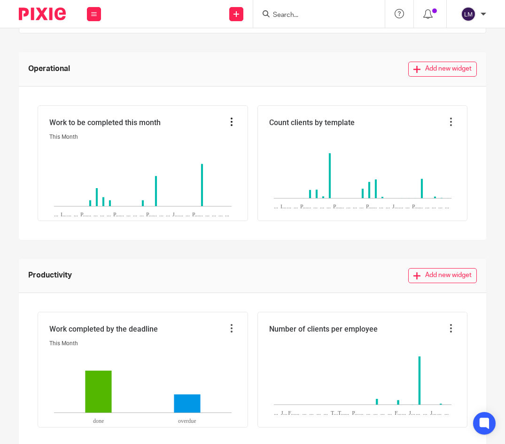
click at [231, 123] on icon at bounding box center [231, 121] width 9 height 9
click at [109, 143] on rect at bounding box center [142, 181] width 187 height 81
click at [96, 152] on rect at bounding box center [143, 176] width 178 height 61
click at [87, 204] on rect at bounding box center [143, 176] width 178 height 61
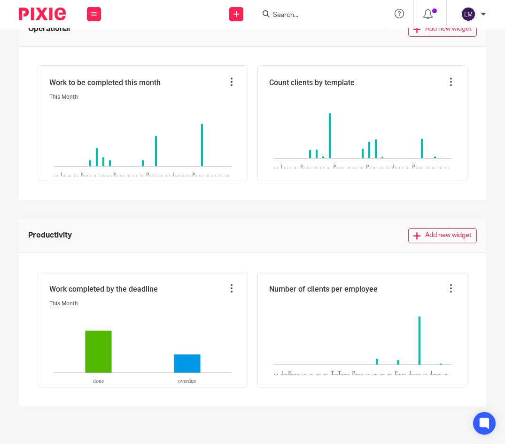
scroll to position [0, 0]
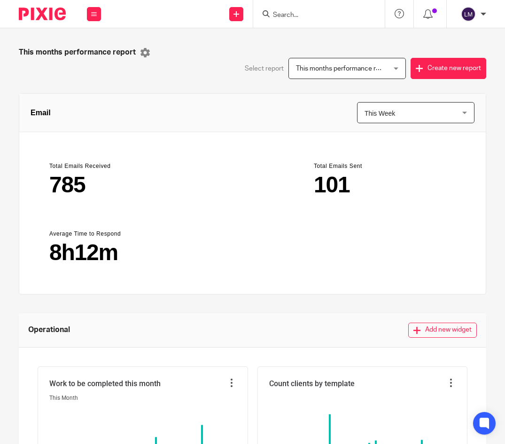
click at [399, 68] on div "This months performance report This months performance report" at bounding box center [348, 68] width 118 height 21
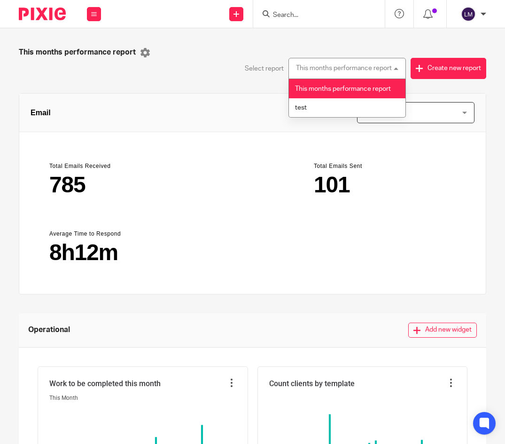
click at [399, 68] on div "This months performance report This months performance report" at bounding box center [348, 68] width 118 height 21
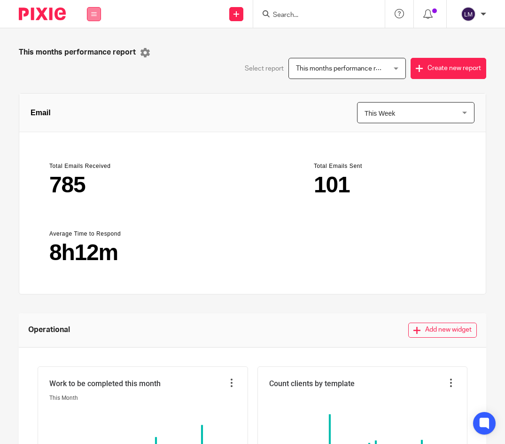
click at [91, 13] on button at bounding box center [94, 14] width 14 height 14
click at [92, 72] on link "Clients" at bounding box center [91, 71] width 21 height 7
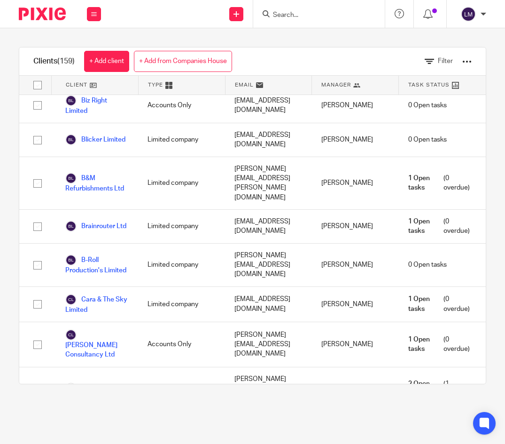
scroll to position [781, 0]
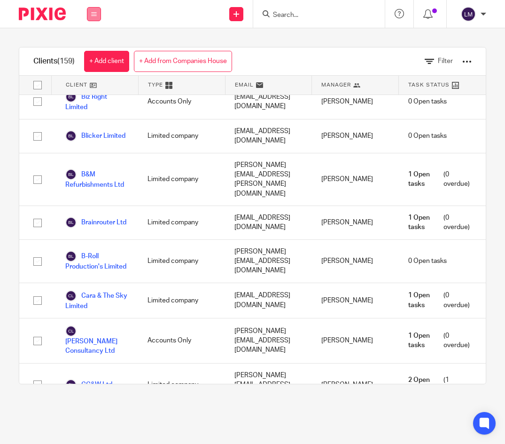
click at [96, 12] on icon at bounding box center [94, 14] width 6 height 6
click at [93, 82] on link "Team" at bounding box center [89, 85] width 16 height 7
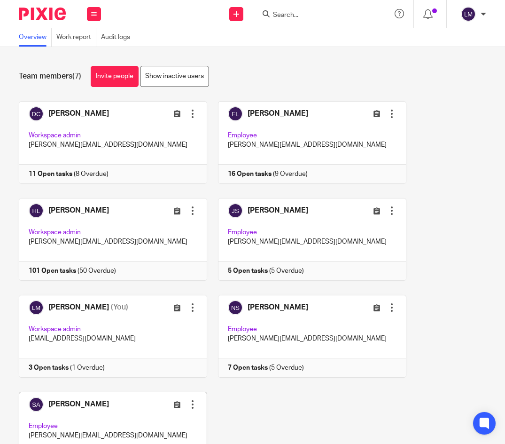
click at [103, 417] on link at bounding box center [107, 433] width 199 height 83
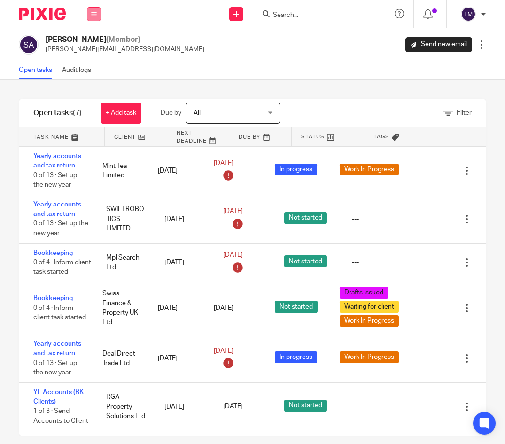
click at [90, 13] on button at bounding box center [94, 14] width 14 height 14
click at [92, 85] on link "Team" at bounding box center [89, 85] width 16 height 7
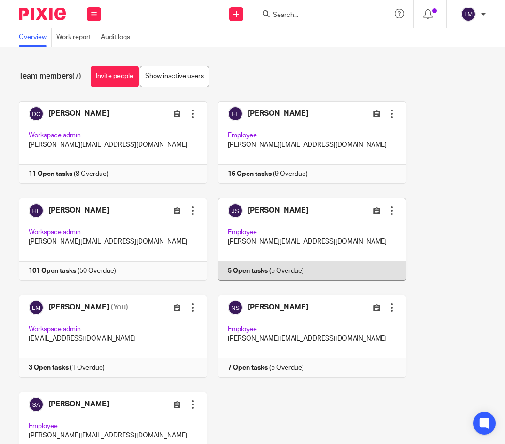
click at [308, 213] on link at bounding box center [306, 239] width 199 height 83
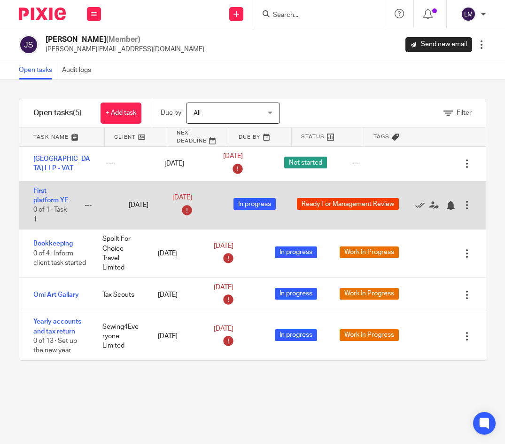
click at [467, 207] on div at bounding box center [467, 204] width 9 height 9
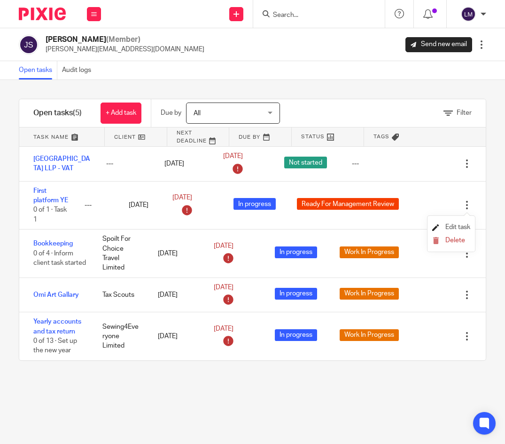
click at [459, 227] on span "Edit task" at bounding box center [458, 227] width 25 height 7
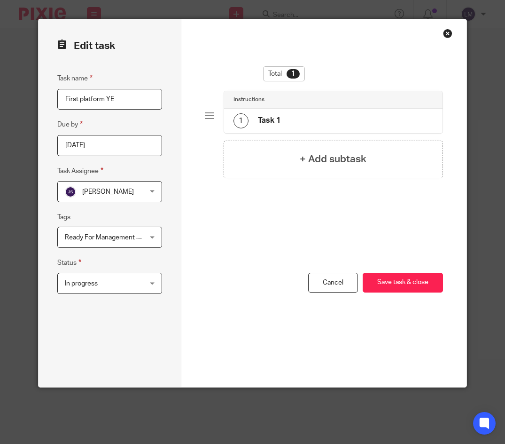
click at [153, 283] on div "In progress In progress" at bounding box center [109, 283] width 105 height 21
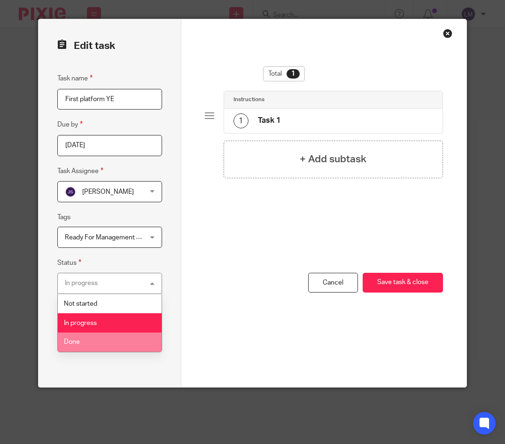
click at [106, 341] on li "Done" at bounding box center [110, 341] width 104 height 19
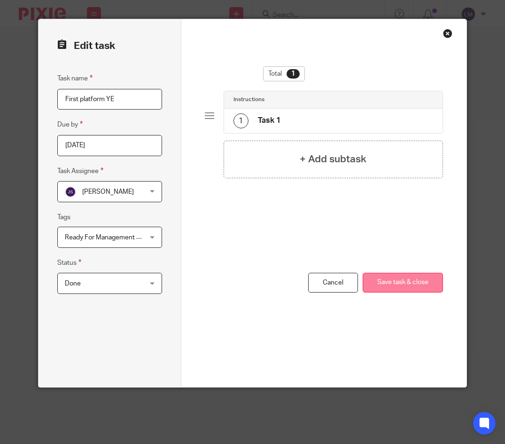
click at [399, 282] on button "Save task & close" at bounding box center [403, 283] width 80 height 20
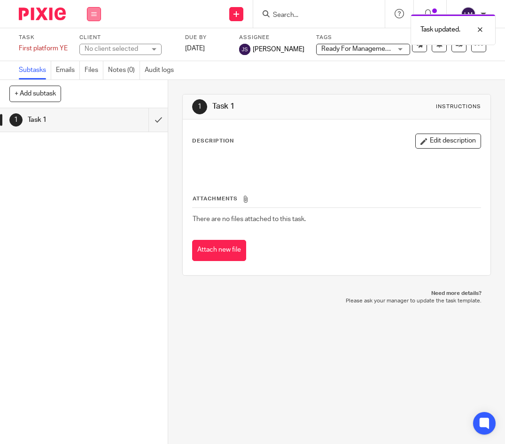
click at [94, 14] on icon at bounding box center [94, 14] width 6 height 6
click at [91, 83] on link "Team" at bounding box center [89, 85] width 16 height 7
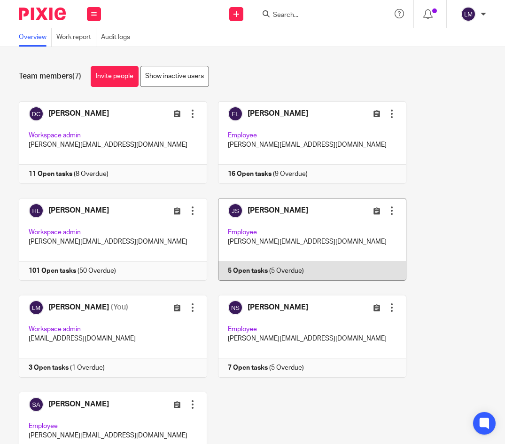
click at [346, 235] on link at bounding box center [306, 239] width 199 height 83
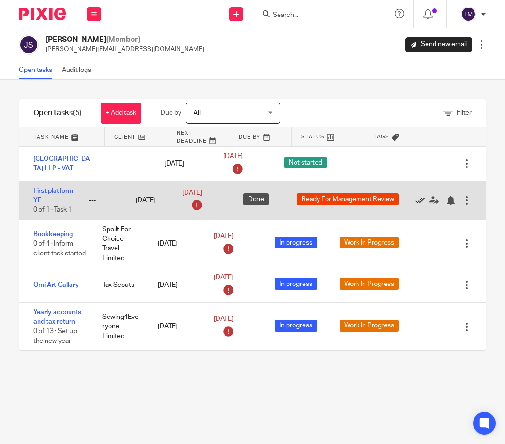
click at [419, 200] on icon at bounding box center [420, 200] width 9 height 9
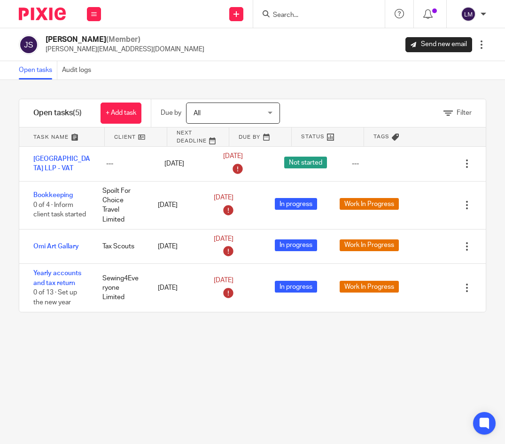
click at [294, 14] on input "Search" at bounding box center [314, 15] width 85 height 8
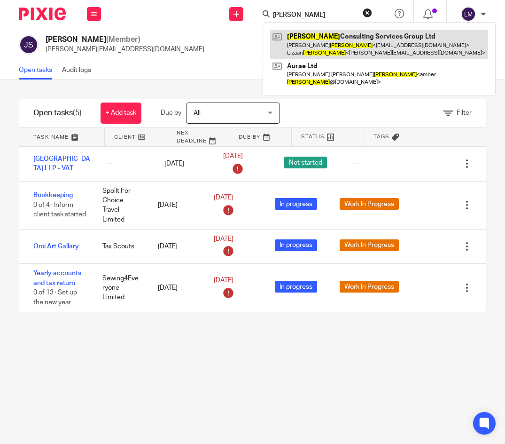
type input "[PERSON_NAME]"
click at [349, 43] on link at bounding box center [379, 44] width 218 height 29
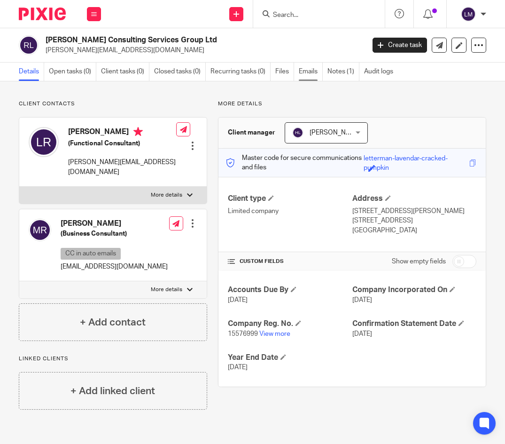
click at [310, 73] on link "Emails" at bounding box center [311, 72] width 24 height 18
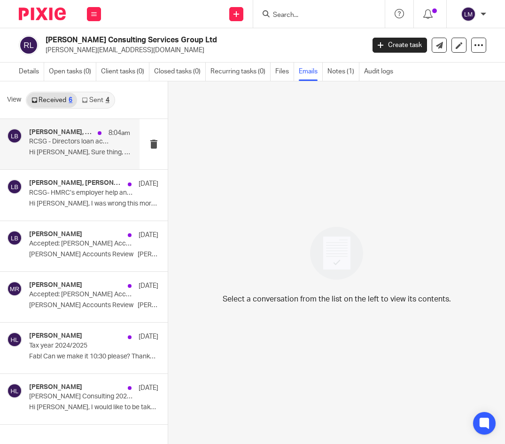
click at [58, 157] on div "Harrison Louca, Lizaan Britz 8:04am RCSG - Directors loan account Hi Harrison, …" at bounding box center [79, 143] width 101 height 31
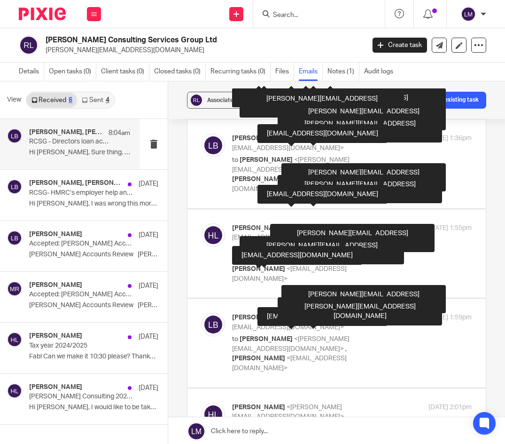
scroll to position [1020, 0]
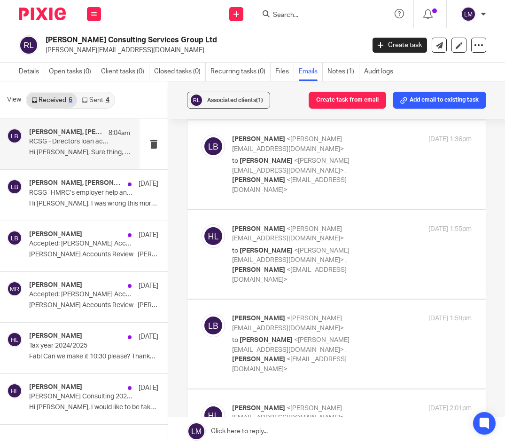
checkbox input "true"
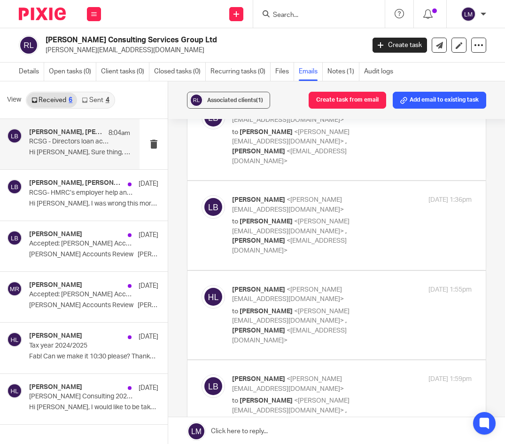
scroll to position [935, 0]
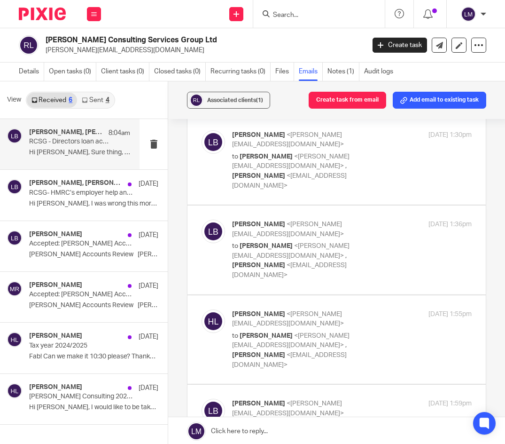
checkbox input "true"
click at [92, 14] on icon at bounding box center [94, 14] width 6 height 6
click at [92, 82] on link "Team" at bounding box center [89, 85] width 16 height 7
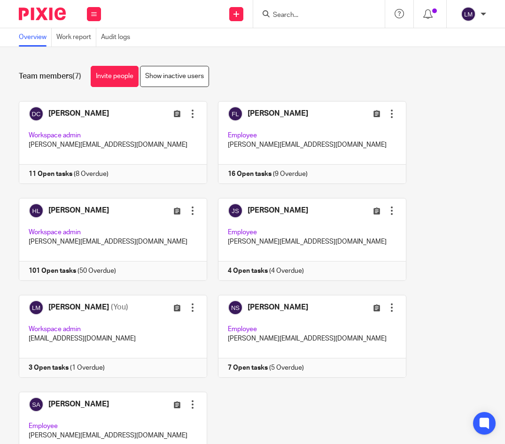
click at [319, 17] on input "Search" at bounding box center [314, 15] width 85 height 8
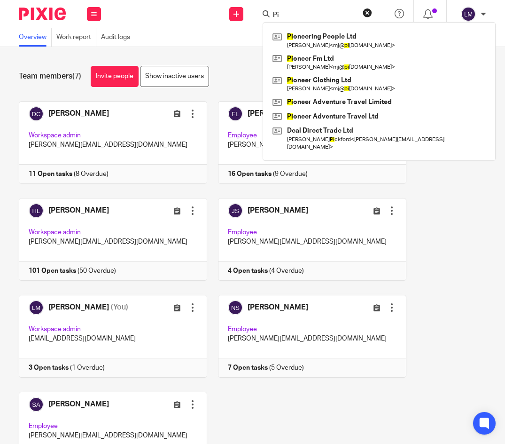
type input "P"
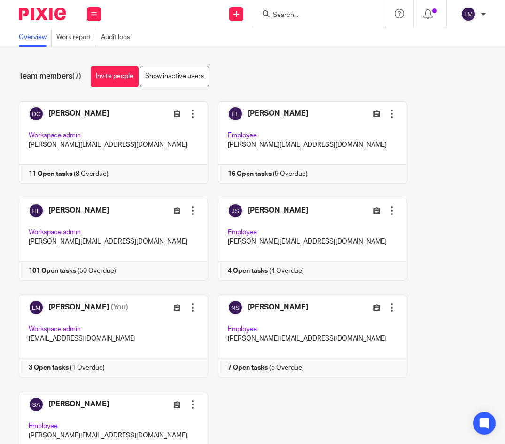
click at [288, 11] on input "Search" at bounding box center [314, 15] width 85 height 8
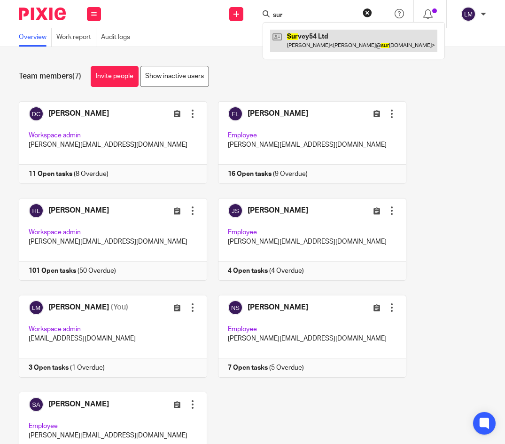
type input "sur"
click at [306, 33] on link at bounding box center [353, 41] width 167 height 22
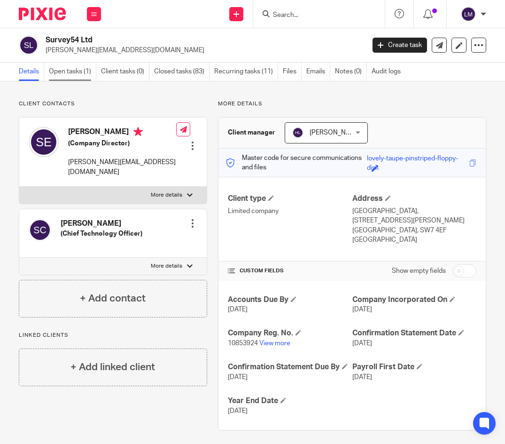
click at [70, 74] on link "Open tasks (1)" at bounding box center [72, 72] width 47 height 18
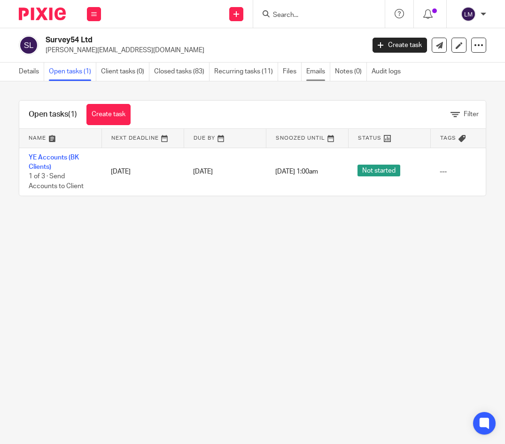
click at [321, 70] on link "Emails" at bounding box center [319, 72] width 24 height 18
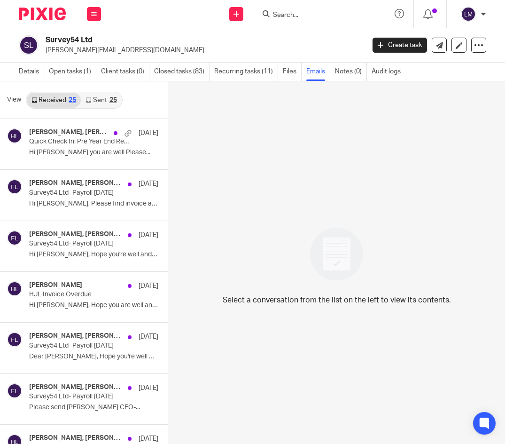
click at [94, 99] on link "Sent 25" at bounding box center [101, 100] width 40 height 15
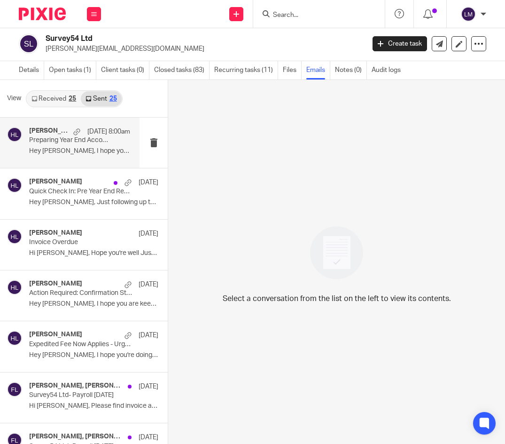
click at [91, 146] on div "[PERSON_NAME] [DATE] 8:00am Preparing Year End Accounts Hey [PERSON_NAME], I ho…" at bounding box center [79, 142] width 101 height 31
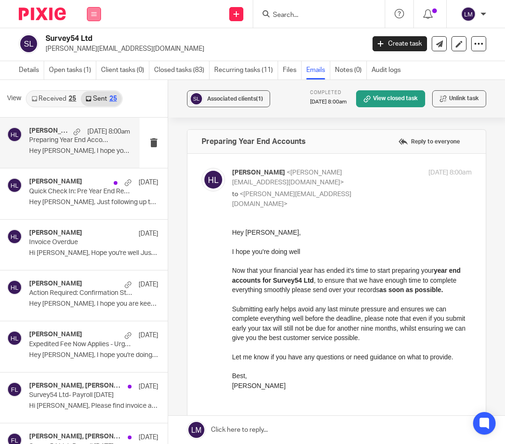
click at [95, 12] on icon at bounding box center [94, 14] width 6 height 6
click at [94, 82] on link "Team" at bounding box center [89, 85] width 16 height 7
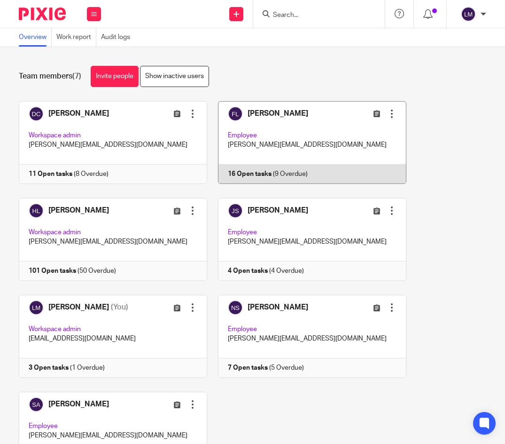
click at [317, 135] on link at bounding box center [306, 142] width 199 height 83
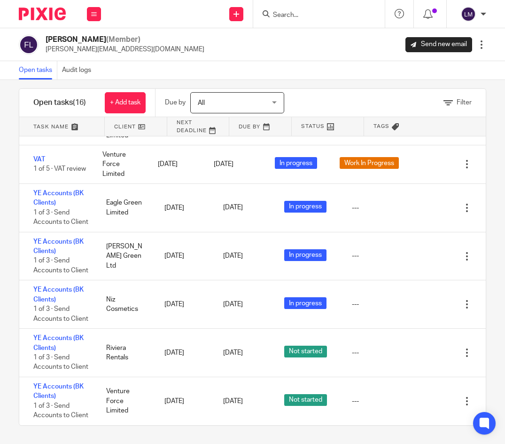
scroll to position [411, 0]
click at [318, 11] on input "Search" at bounding box center [314, 15] width 85 height 8
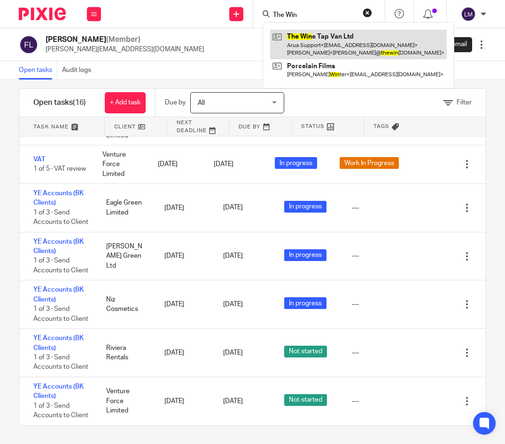
type input "The Win"
click at [326, 42] on link at bounding box center [358, 44] width 177 height 29
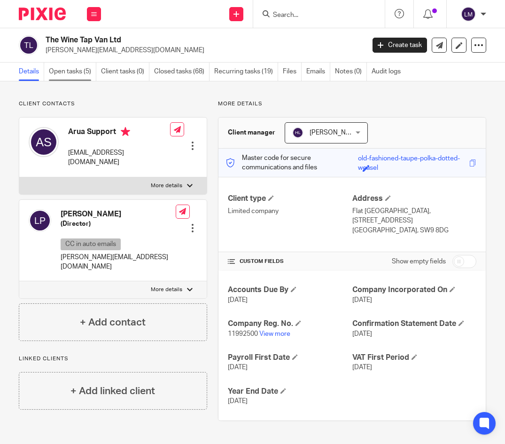
click at [70, 72] on link "Open tasks (5)" at bounding box center [72, 72] width 47 height 18
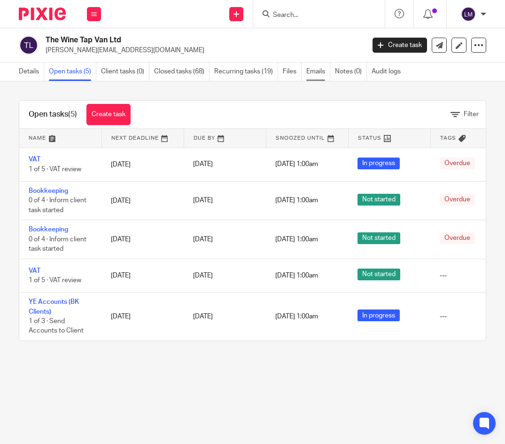
click at [318, 71] on link "Emails" at bounding box center [319, 72] width 24 height 18
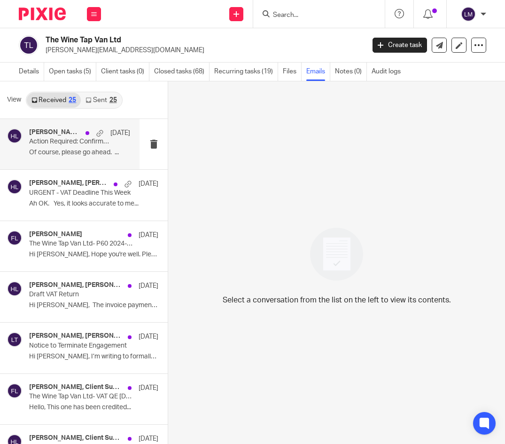
click at [63, 148] on div "[PERSON_NAME], [PERSON_NAME] [DATE] Action Required: Confirmation Statement Due…" at bounding box center [79, 143] width 101 height 31
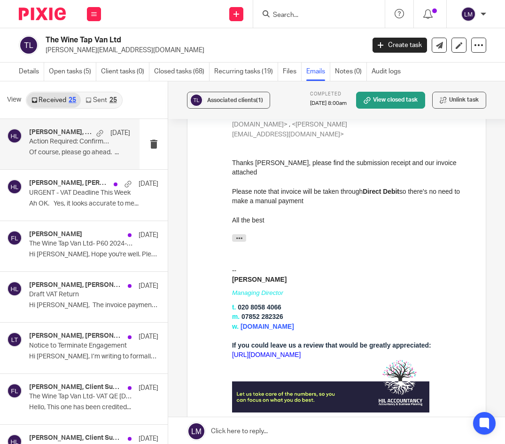
scroll to position [519, 0]
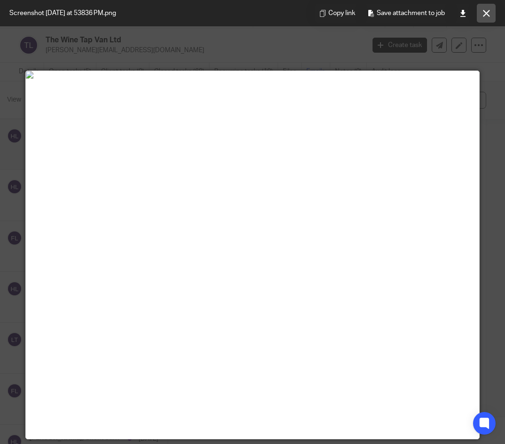
click at [481, 12] on button at bounding box center [486, 13] width 19 height 19
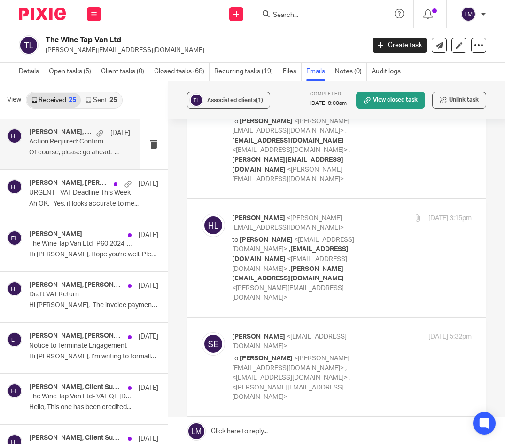
scroll to position [164, 0]
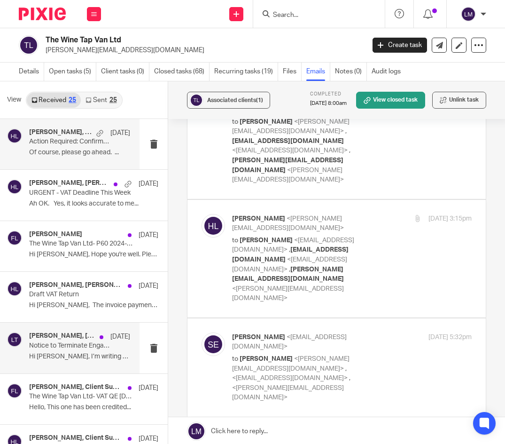
click at [86, 348] on p "Notice to Terminate Engagement" at bounding box center [69, 346] width 81 height 8
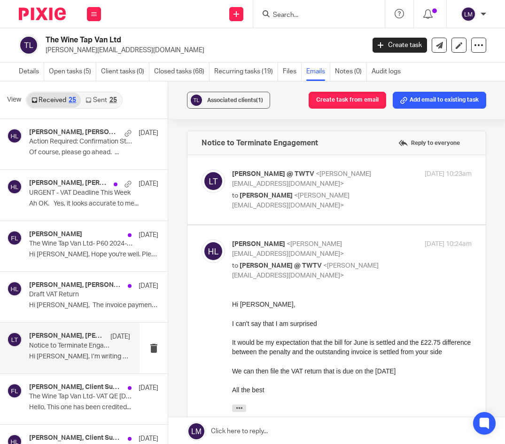
scroll to position [0, 0]
click at [332, 199] on div "Louisa @ TWTV <louisa@thewinetapvan.com> to Harrison Louca <harrison@hjlaccount…" at bounding box center [337, 189] width 270 height 41
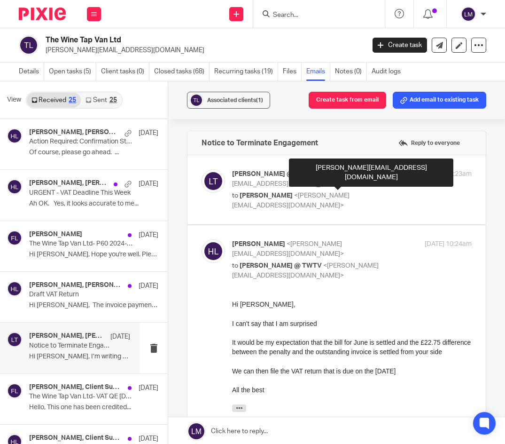
click at [318, 192] on span "<harrison@hjlaccountancy.com>" at bounding box center [291, 200] width 118 height 16
checkbox input "true"
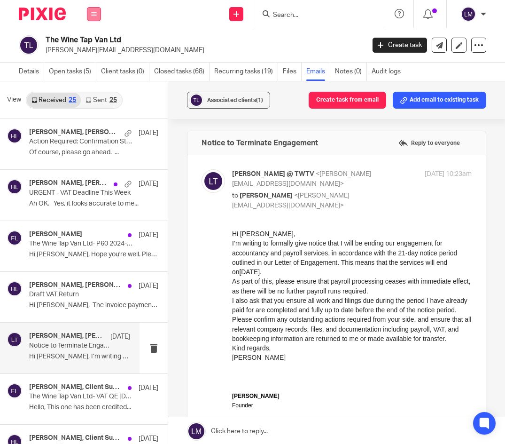
click at [93, 13] on icon at bounding box center [94, 14] width 6 height 6
click at [93, 86] on link "Team" at bounding box center [89, 85] width 16 height 7
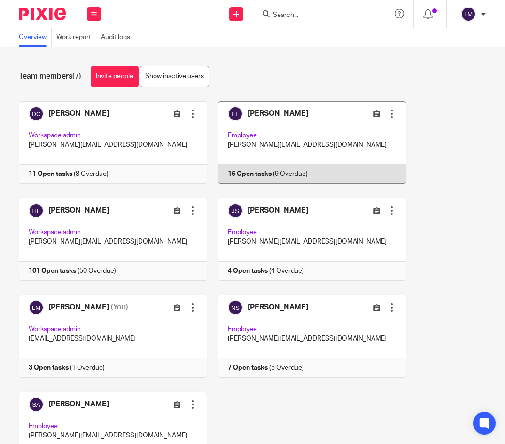
click at [301, 141] on link at bounding box center [306, 142] width 199 height 83
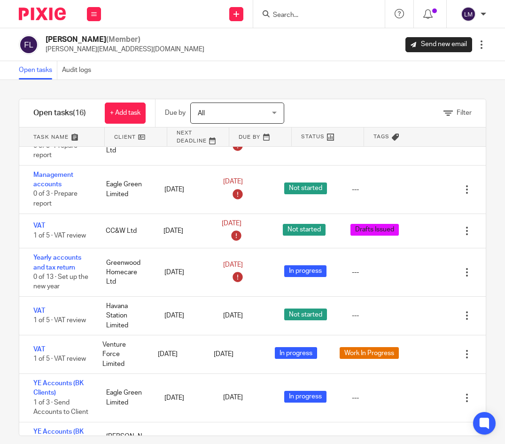
scroll to position [227, 0]
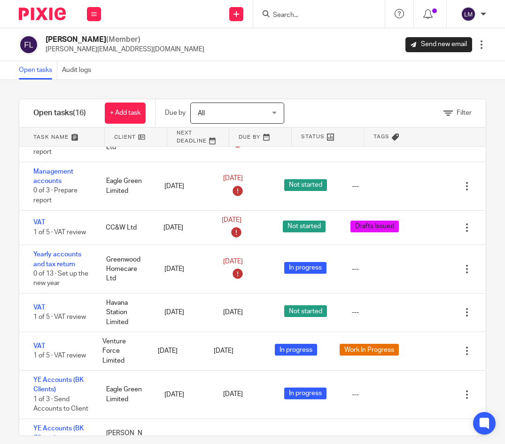
click at [324, 17] on input "Search" at bounding box center [314, 15] width 85 height 8
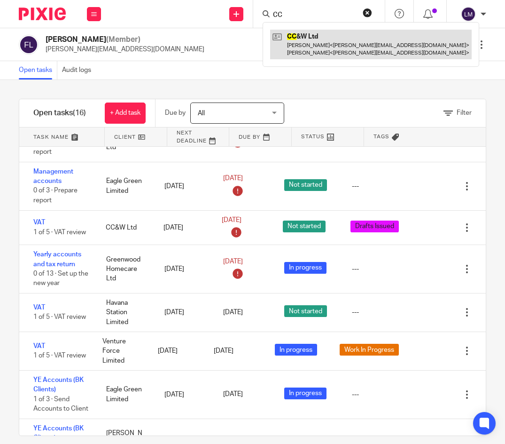
type input "CC"
click at [327, 38] on link at bounding box center [371, 44] width 202 height 29
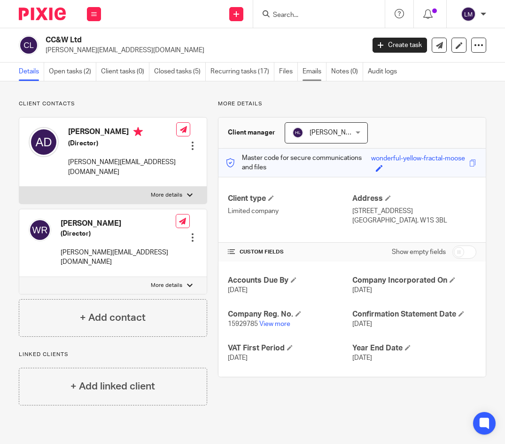
click at [315, 69] on link "Emails" at bounding box center [315, 72] width 24 height 18
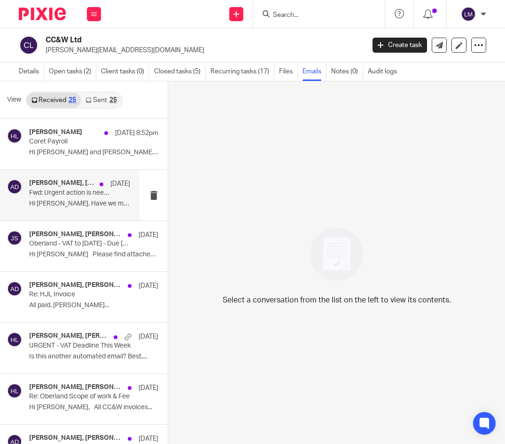
click at [82, 201] on p "Hi Harrison, Have we missed this again? We are..." at bounding box center [79, 204] width 101 height 8
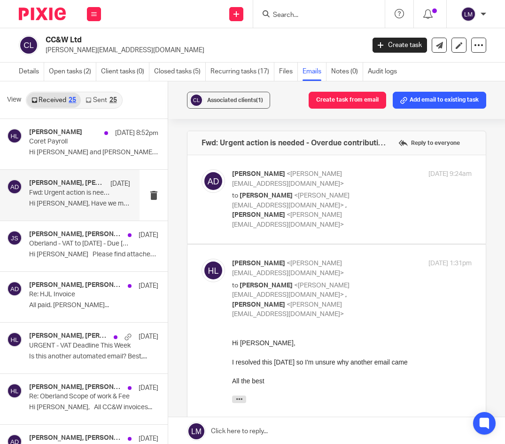
click at [272, 202] on label at bounding box center [337, 199] width 299 height 88
click at [202, 169] on input "checkbox" at bounding box center [201, 169] width 0 height 0
checkbox input "true"
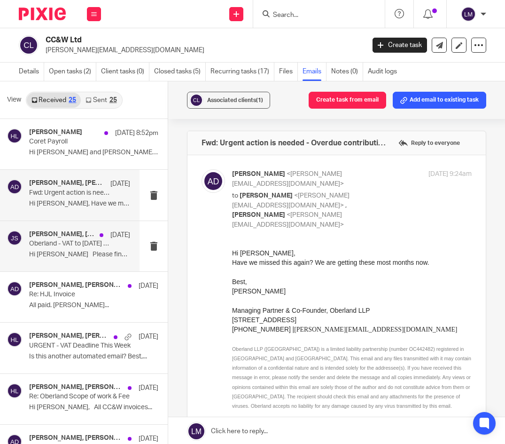
click at [48, 251] on p "Hi Andrew Please find attached the..." at bounding box center [79, 255] width 101 height 8
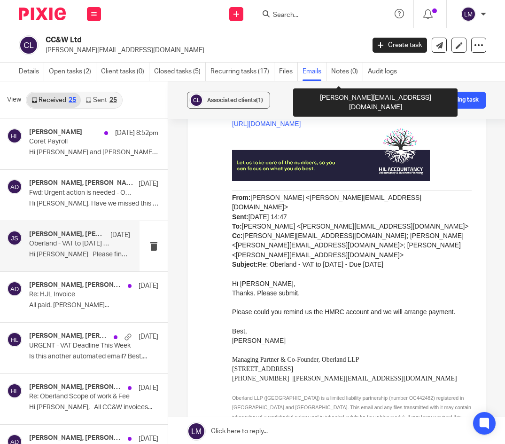
scroll to position [962, 0]
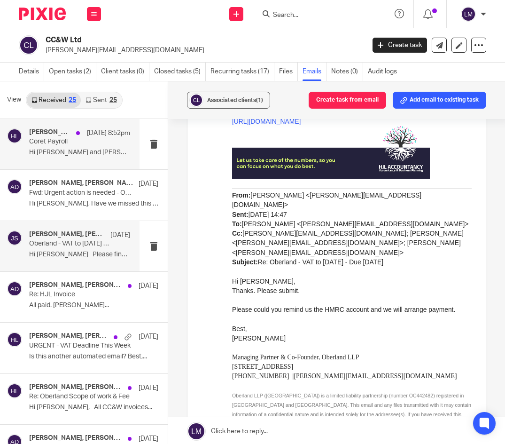
click at [66, 153] on p "Hi William and Andrew, Please find below..." at bounding box center [79, 153] width 101 height 8
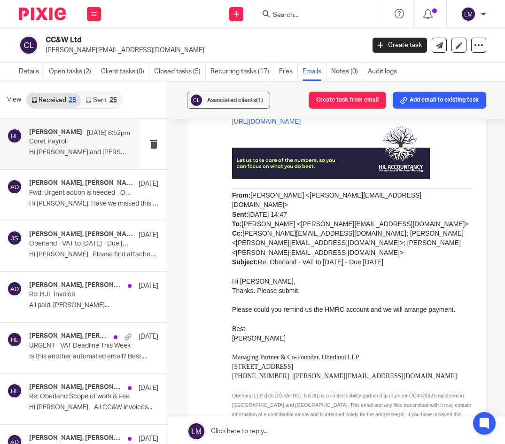
click at [66, 153] on p "Hi William and Andrew, Please find below..." at bounding box center [79, 153] width 101 height 8
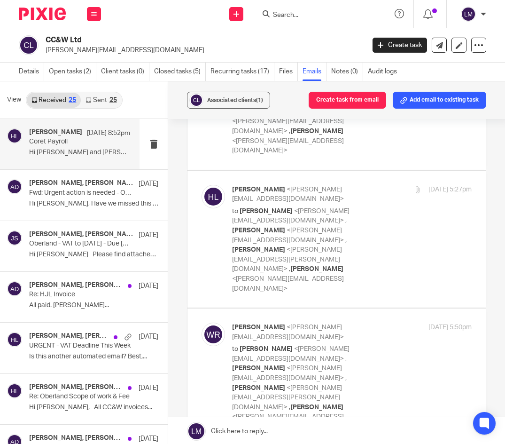
scroll to position [4917, 0]
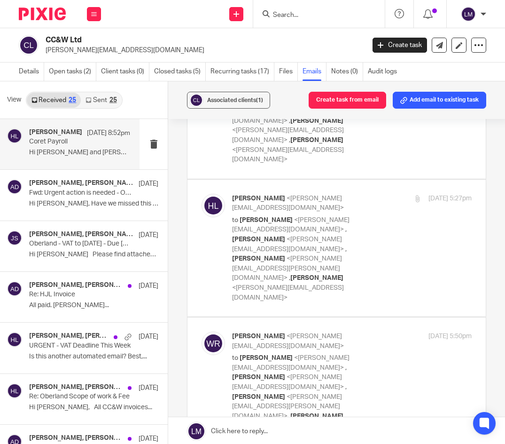
checkbox input "true"
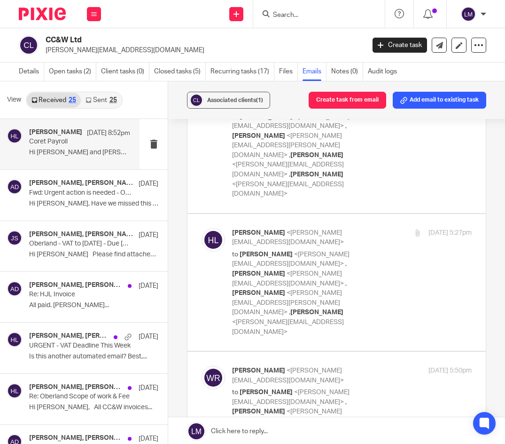
scroll to position [4874, 0]
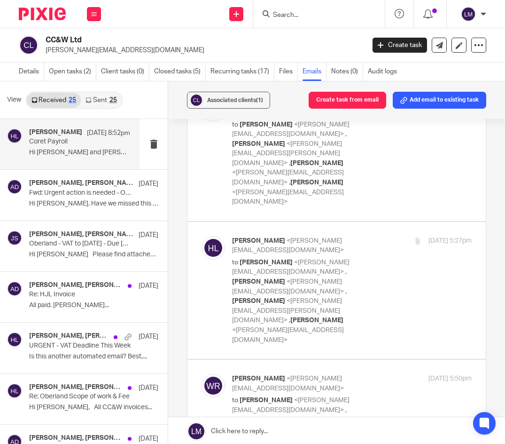
checkbox input "true"
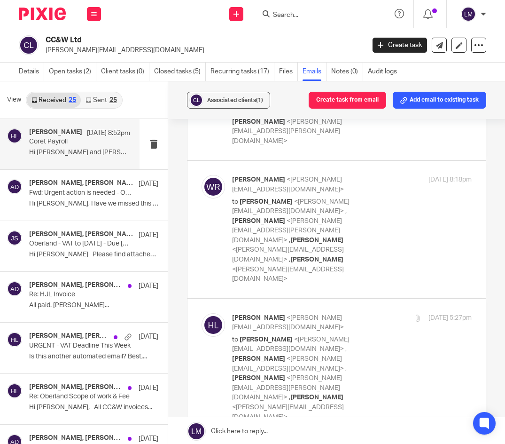
scroll to position [4794, 0]
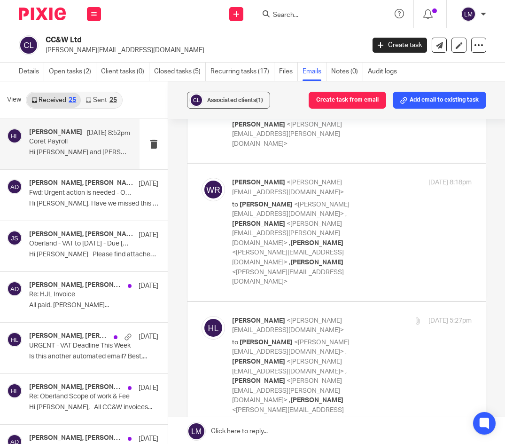
checkbox input "true"
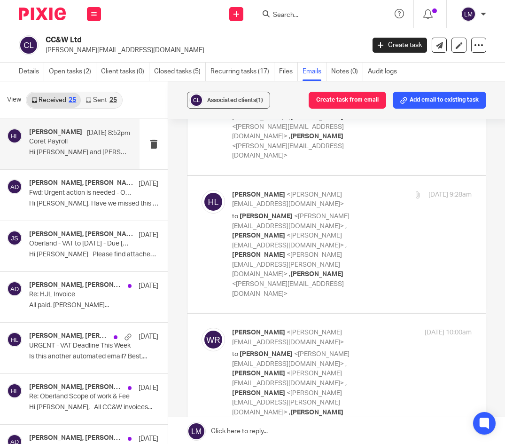
scroll to position [5334, 0]
click at [94, 13] on icon at bounding box center [94, 14] width 6 height 6
click at [90, 82] on link "Team" at bounding box center [89, 85] width 16 height 7
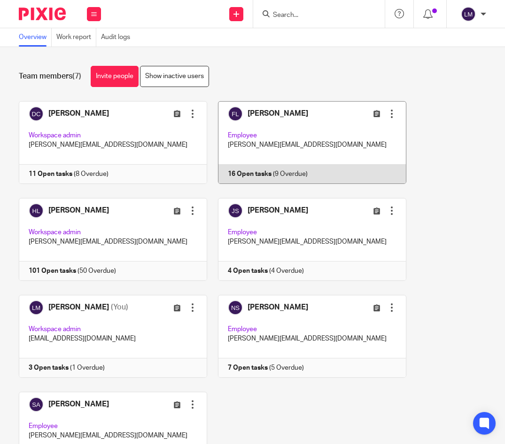
click at [336, 132] on link at bounding box center [306, 142] width 199 height 83
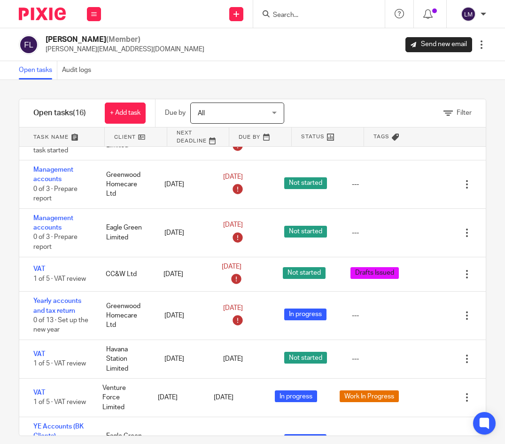
scroll to position [184, 0]
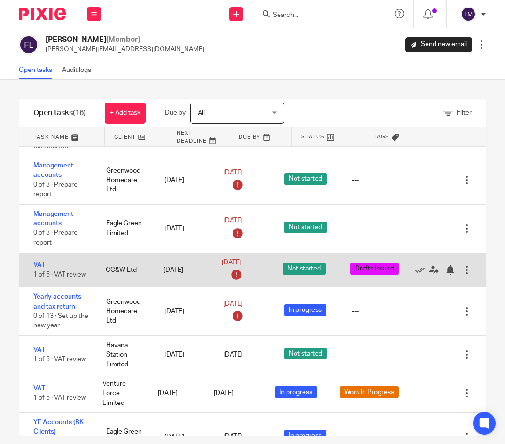
click at [468, 270] on div at bounding box center [467, 269] width 9 height 9
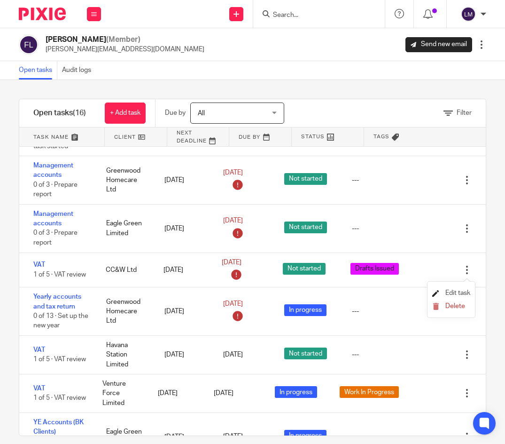
click at [461, 291] on span "Edit task" at bounding box center [458, 293] width 25 height 7
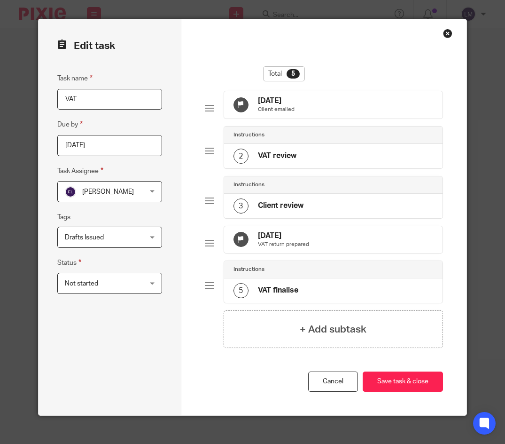
click at [153, 283] on div "Not started Not started" at bounding box center [109, 283] width 105 height 21
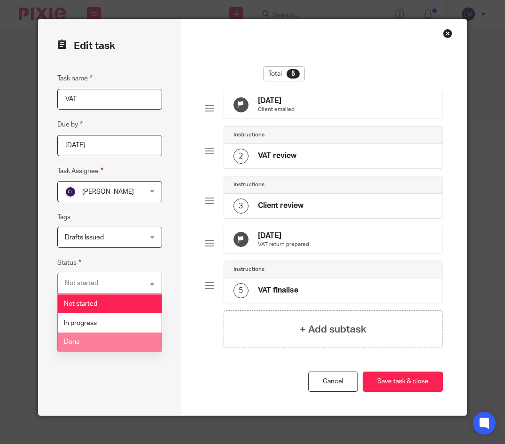
click at [91, 339] on li "Done" at bounding box center [110, 341] width 104 height 19
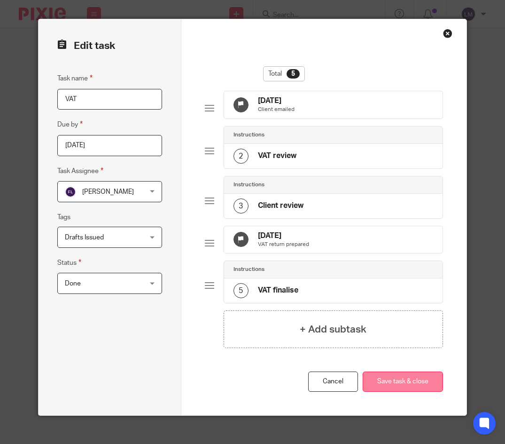
click at [407, 392] on button "Save task & close" at bounding box center [403, 381] width 80 height 20
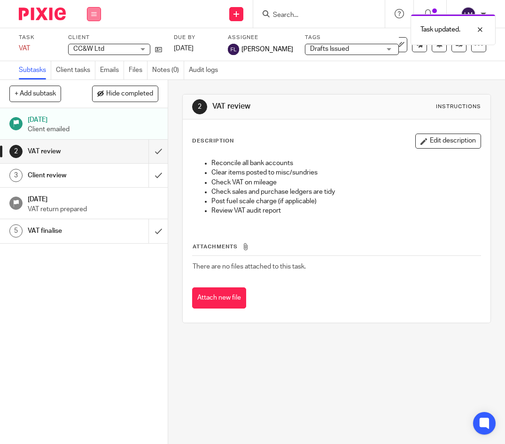
click at [95, 11] on icon at bounding box center [94, 14] width 6 height 6
click at [96, 83] on link "Team" at bounding box center [89, 85] width 16 height 7
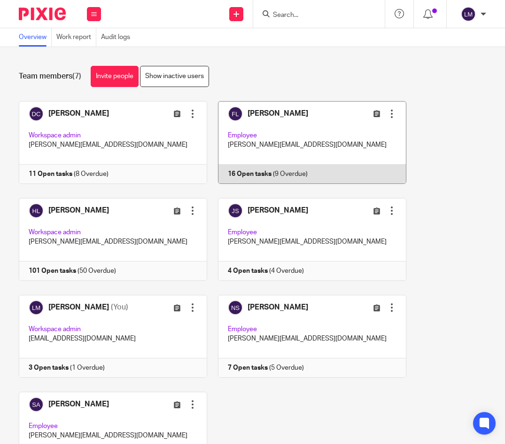
click at [294, 131] on link at bounding box center [306, 142] width 199 height 83
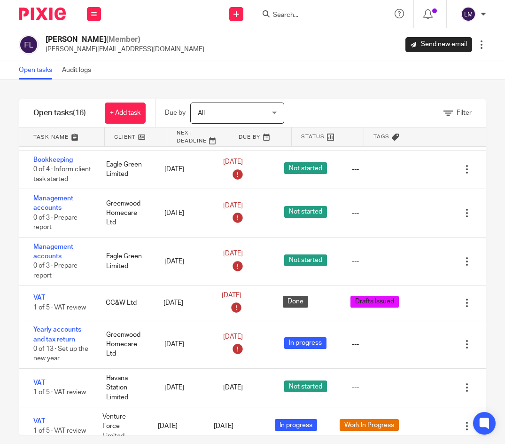
scroll to position [155, 0]
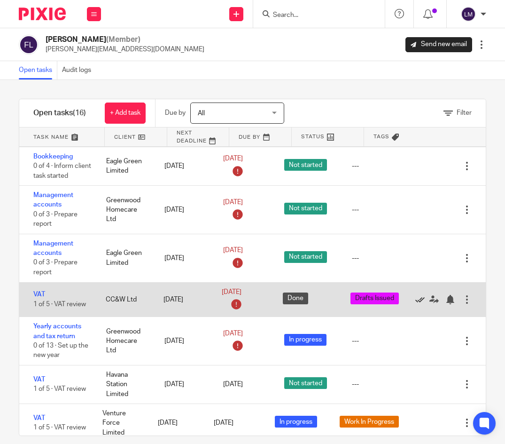
click at [420, 300] on icon at bounding box center [420, 299] width 9 height 9
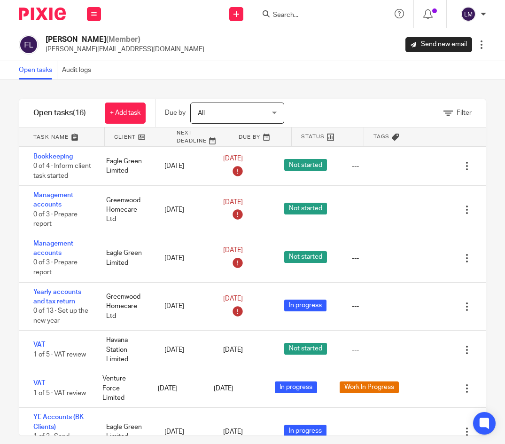
click at [311, 18] on input "Search" at bounding box center [314, 15] width 85 height 8
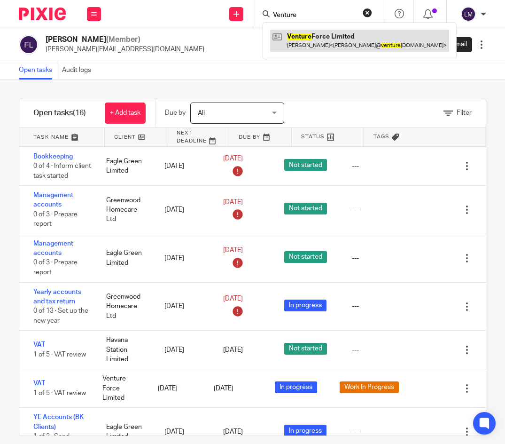
type input "Venture"
click at [323, 34] on link at bounding box center [359, 41] width 179 height 22
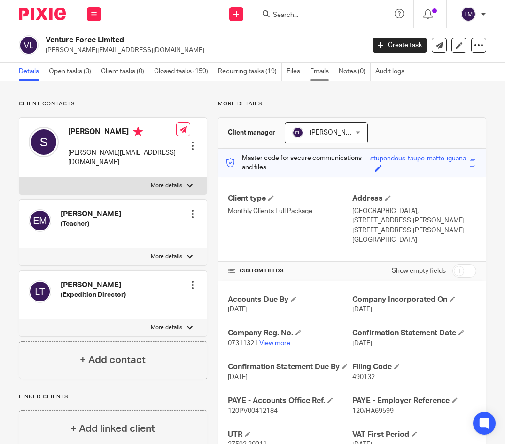
click at [323, 69] on link "Emails" at bounding box center [322, 72] width 24 height 18
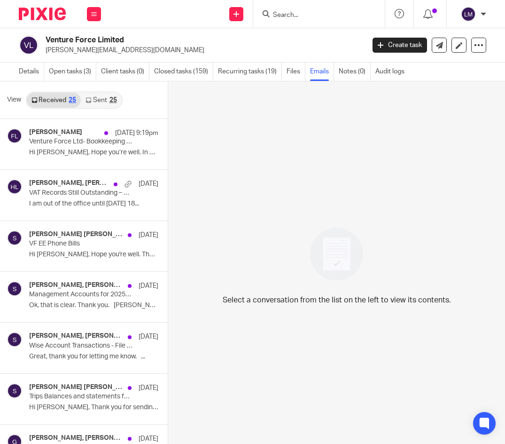
click at [98, 100] on link "Sent 25" at bounding box center [101, 100] width 40 height 15
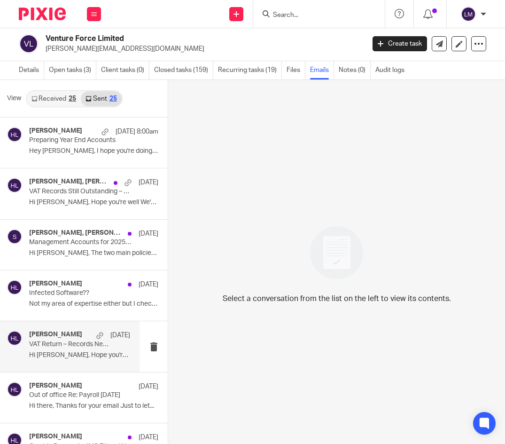
click at [66, 344] on p "VAT Return – Records Needed for This Quarter" at bounding box center [69, 344] width 81 height 8
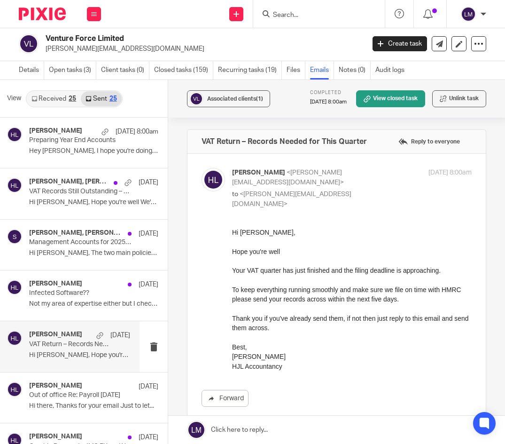
scroll to position [0, 0]
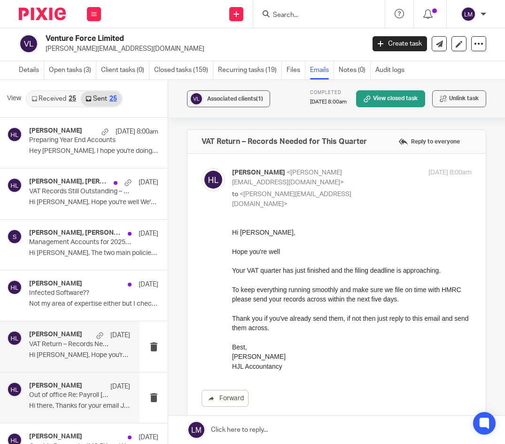
click at [71, 397] on p "Out of office Re: Payroll July 2025" at bounding box center [69, 395] width 81 height 8
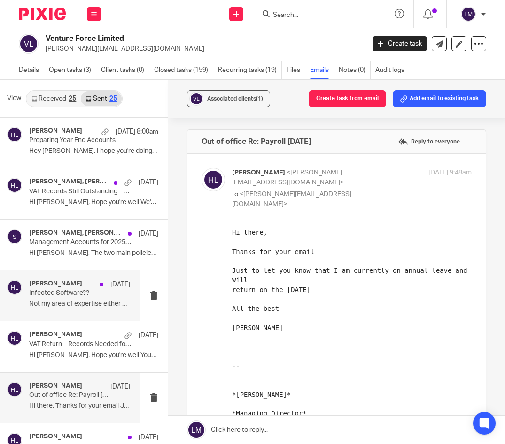
click at [71, 294] on p "Infected Software??" at bounding box center [69, 293] width 81 height 8
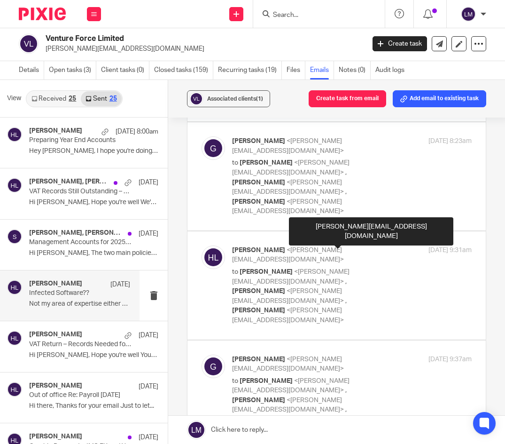
scroll to position [208, 0]
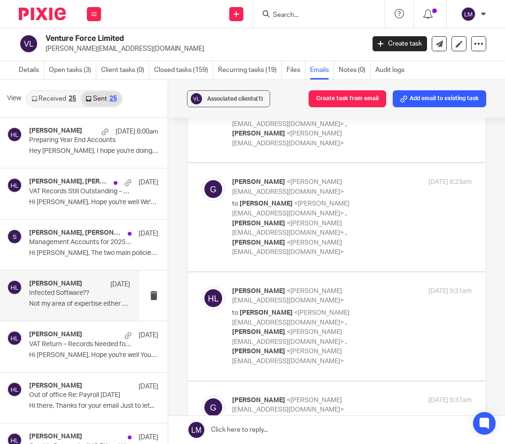
click at [411, 395] on div "Graham <graham@ventureforce.co.uk> to Harrison Louca <harrison@hjlaccountancy.c…" at bounding box center [352, 435] width 240 height 80
checkbox input "true"
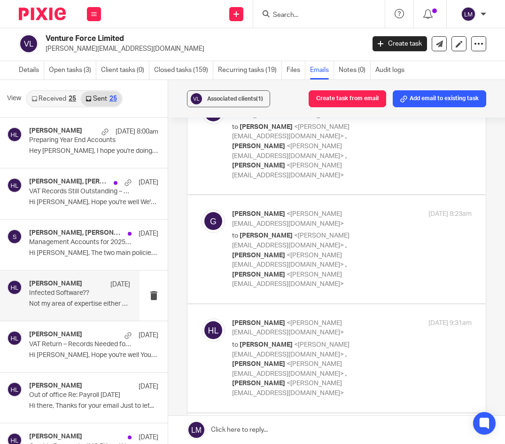
scroll to position [172, 0]
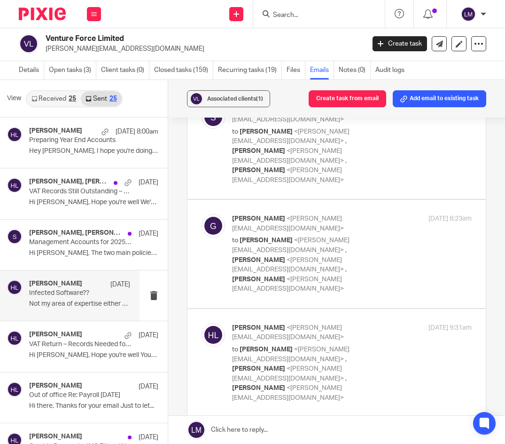
click at [405, 323] on div "Harrison Louca <harrison@hjlaccountancy.com> to Graham <graham@ventureforce.co.…" at bounding box center [352, 363] width 240 height 80
checkbox input "true"
click at [53, 95] on link "Received 25" at bounding box center [54, 98] width 54 height 15
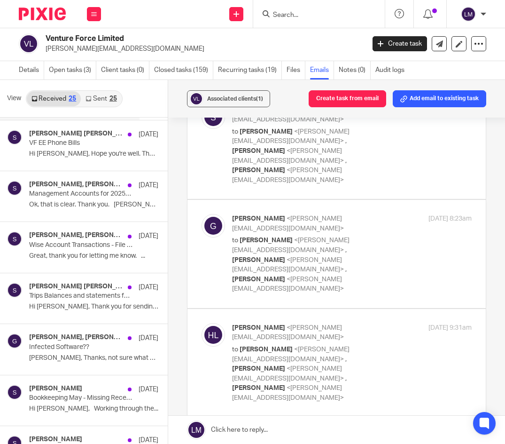
scroll to position [121, 0]
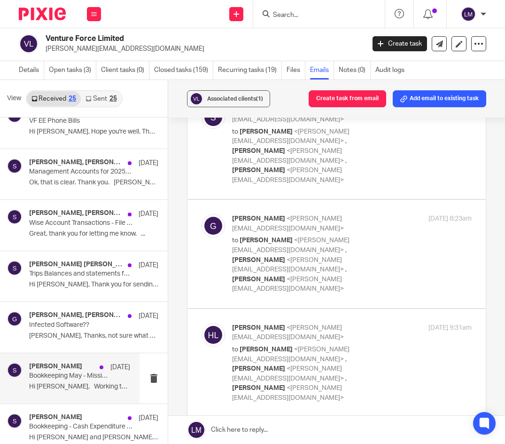
click at [47, 375] on p "Bookkeeping May - Missing Receipt" at bounding box center [69, 376] width 81 height 8
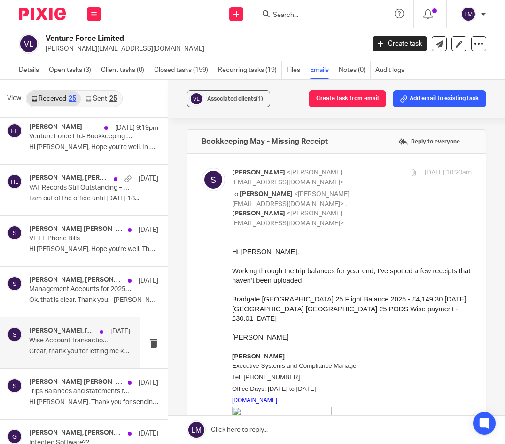
scroll to position [0, 0]
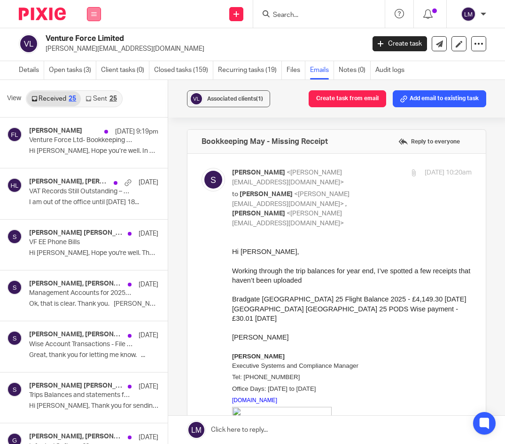
click at [95, 16] on icon at bounding box center [94, 14] width 6 height 6
click at [90, 87] on link "Team" at bounding box center [89, 85] width 16 height 7
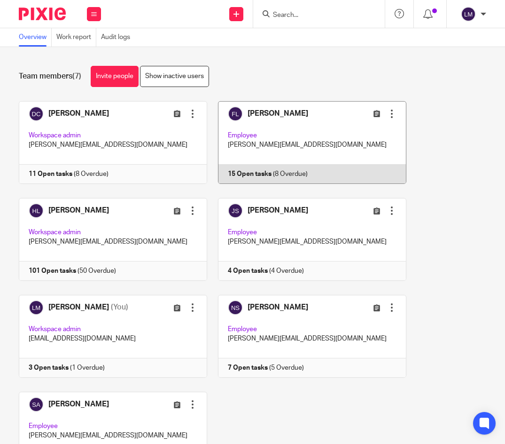
click at [278, 126] on link at bounding box center [306, 142] width 199 height 83
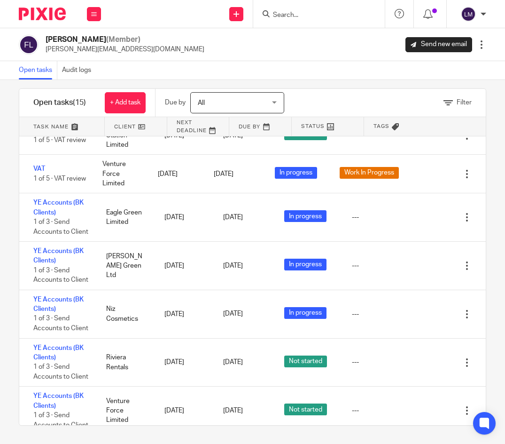
scroll to position [376, 0]
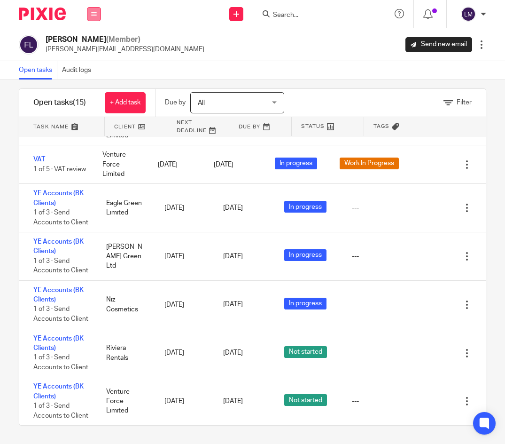
click at [94, 13] on icon at bounding box center [94, 14] width 6 height 6
click at [95, 85] on link "Team" at bounding box center [89, 85] width 16 height 7
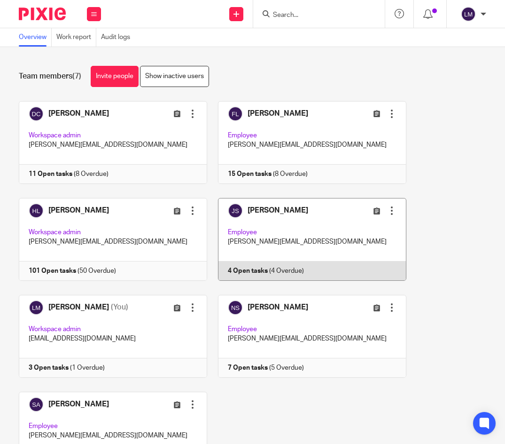
click at [289, 215] on link at bounding box center [306, 239] width 199 height 83
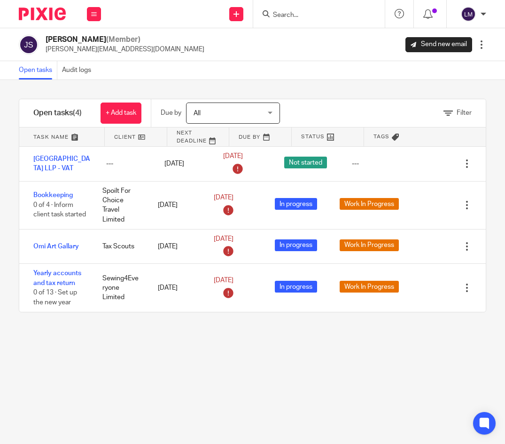
click at [304, 14] on input "Search" at bounding box center [314, 15] width 85 height 8
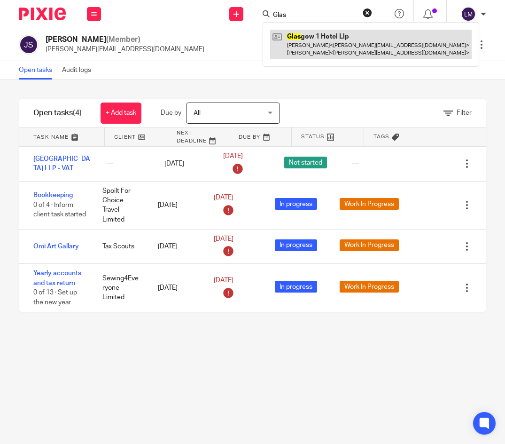
type input "Glas"
click at [307, 41] on link at bounding box center [371, 44] width 202 height 29
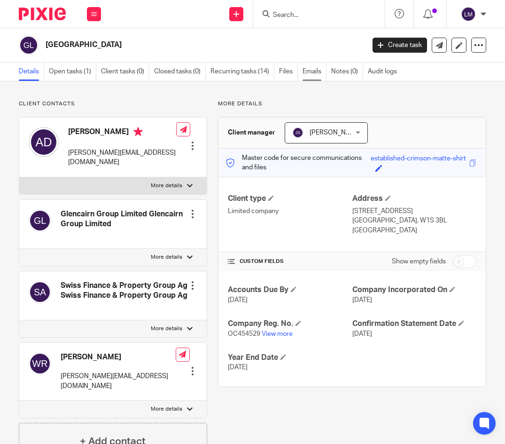
click at [308, 72] on link "Emails" at bounding box center [315, 72] width 24 height 18
click at [92, 12] on icon at bounding box center [94, 14] width 6 height 6
click at [94, 86] on link "Team" at bounding box center [89, 85] width 16 height 7
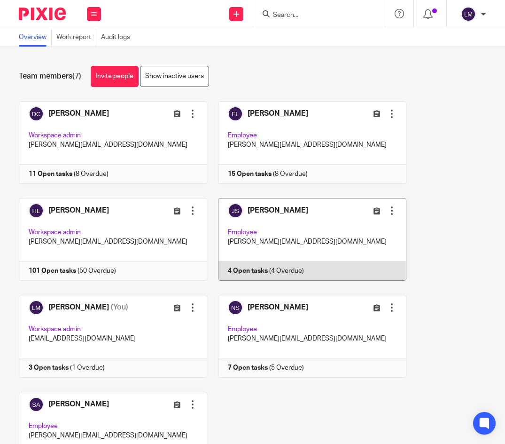
click at [294, 216] on link at bounding box center [306, 239] width 199 height 83
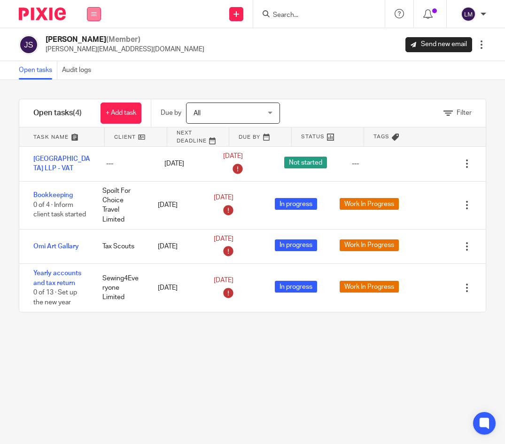
click at [91, 13] on button at bounding box center [94, 14] width 14 height 14
click at [85, 87] on link "Team" at bounding box center [89, 85] width 16 height 7
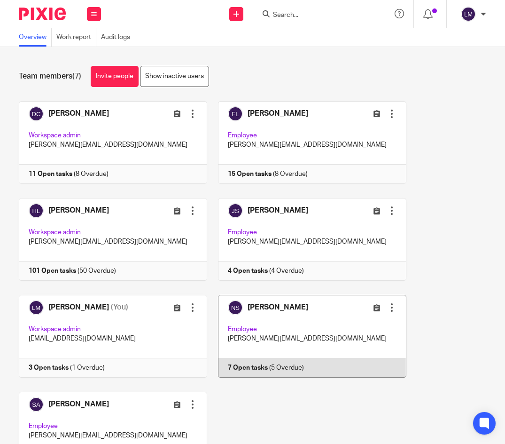
click at [296, 323] on link at bounding box center [306, 336] width 199 height 83
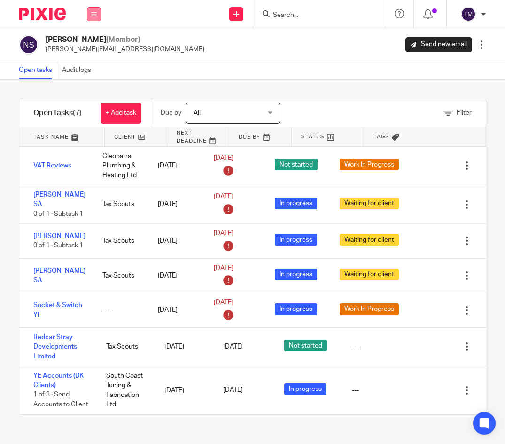
click at [91, 13] on icon at bounding box center [94, 14] width 6 height 6
click at [90, 82] on link "Team" at bounding box center [89, 85] width 16 height 7
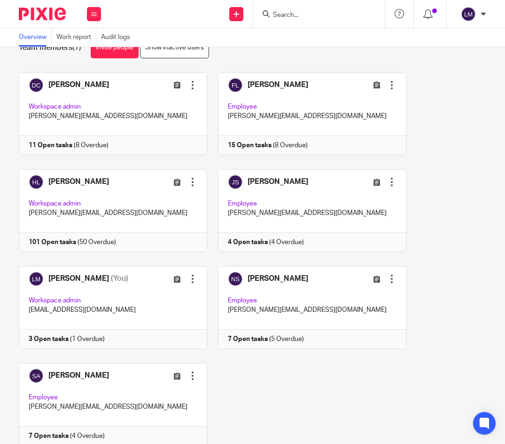
scroll to position [63, 0]
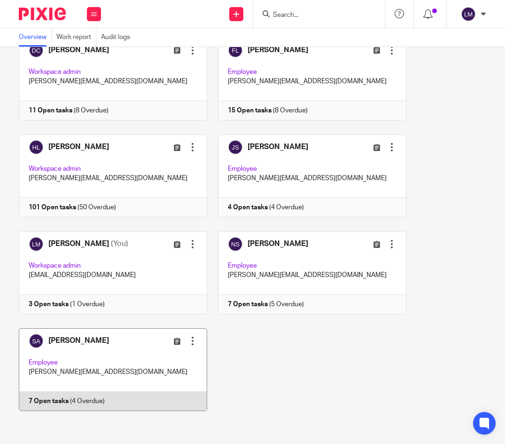
click at [85, 355] on link at bounding box center [107, 369] width 199 height 83
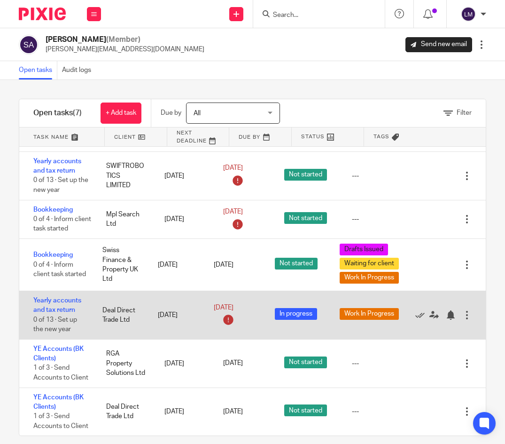
scroll to position [10, 0]
